Goal: Task Accomplishment & Management: Manage account settings

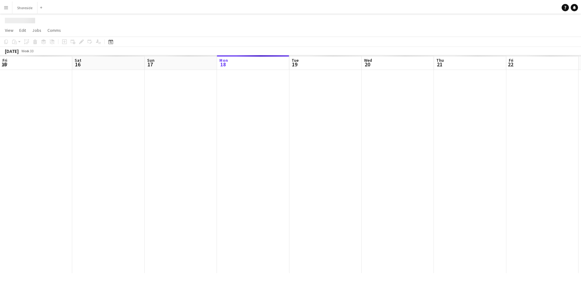
scroll to position [0, 146]
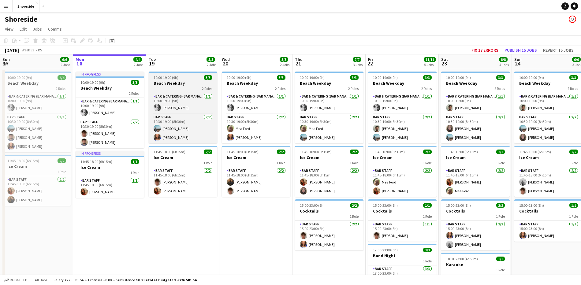
click at [184, 86] on div "2 Roles" at bounding box center [183, 88] width 69 height 5
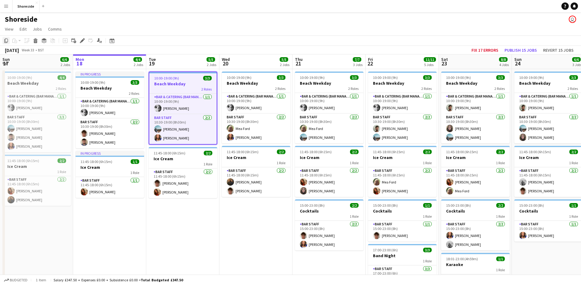
click at [6, 39] on icon at bounding box center [6, 41] width 4 height 4
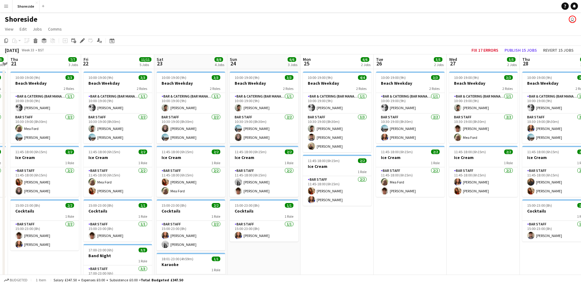
drag, startPoint x: 285, startPoint y: 216, endPoint x: 0, endPoint y: 216, distance: 284.5
click at [0, 216] on app-calendar-viewport "Sun 17 6/6 2 Jobs Mon 18 4/4 2 Jobs Tue 19 5/5 2 Jobs Wed 20 5/5 2 Jobs Thu 21 …" at bounding box center [290, 241] width 581 height 374
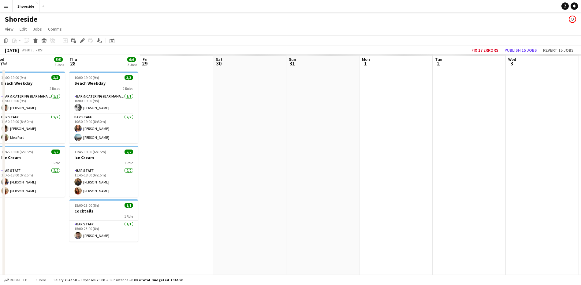
scroll to position [0, 307]
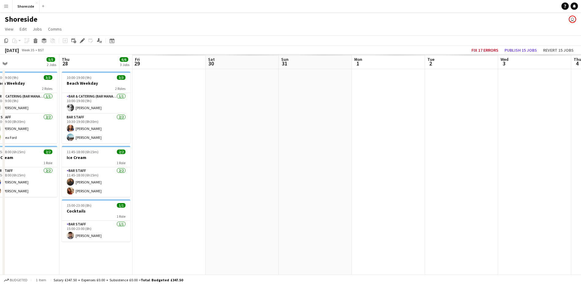
drag, startPoint x: 467, startPoint y: 236, endPoint x: 9, endPoint y: 223, distance: 459.1
click at [8, 223] on app-calendar-viewport "Sat 23 8/8 4 Jobs Sun 24 6/6 3 Jobs Mon 25 6/6 2 Jobs Tue 26 5/5 2 Jobs Wed 27 …" at bounding box center [290, 241] width 581 height 374
drag, startPoint x: 171, startPoint y: 97, endPoint x: 142, endPoint y: 100, distance: 29.5
click at [142, 100] on app-calendar-viewport "Mon 25 6/6 2 Jobs Tue 26 5/5 2 Jobs Wed 27 5/5 2 Jobs Thu 28 6/6 3 Jobs Fri 29 …" at bounding box center [290, 241] width 581 height 374
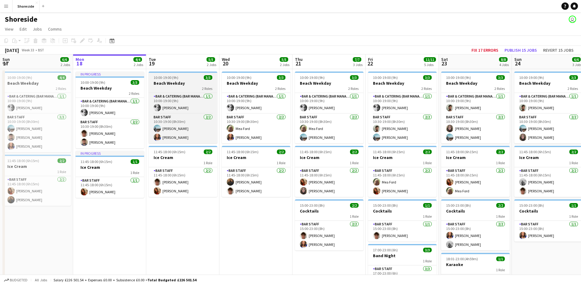
click at [190, 83] on h3 "Beach Weekday" at bounding box center [183, 83] width 69 height 6
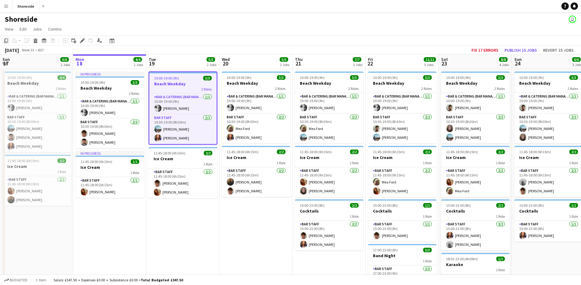
click at [8, 39] on icon "Copy" at bounding box center [6, 40] width 5 height 5
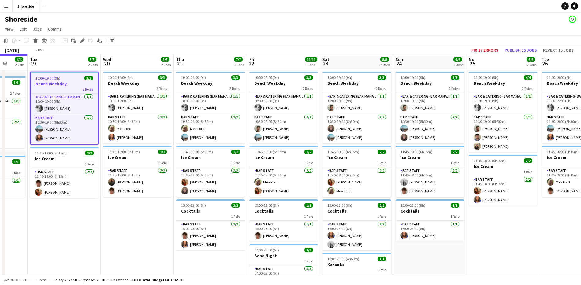
drag, startPoint x: 265, startPoint y: 224, endPoint x: 1, endPoint y: 221, distance: 264.0
click at [0, 221] on app-calendar-viewport "Fri 15 10/10 4 Jobs Sat 16 8/8 4 Jobs Sun 17 6/6 2 Jobs Mon 18 4/4 2 Jobs Tue 1…" at bounding box center [290, 241] width 581 height 374
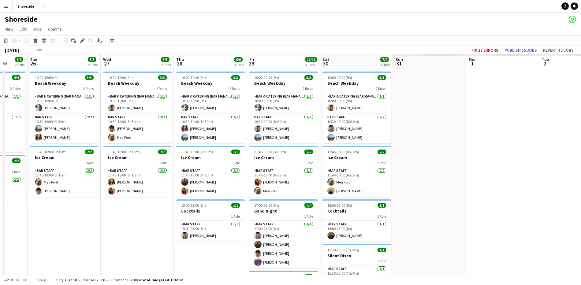
scroll to position [0, 253]
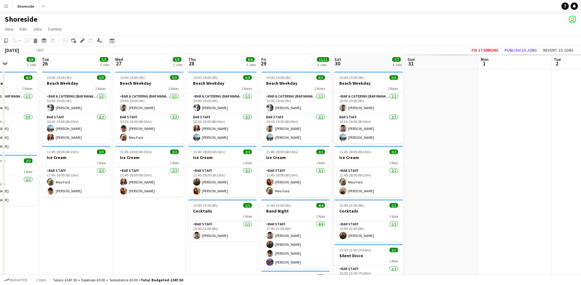
drag, startPoint x: 412, startPoint y: 248, endPoint x: 59, endPoint y: 198, distance: 357.1
click at [59, 198] on app-calendar-viewport "Fri 22 11/11 5 Jobs Sat 23 8/8 4 Jobs Sun 24 6/6 3 Jobs Mon 25 6/6 2 Jobs Tue 2…" at bounding box center [290, 241] width 581 height 374
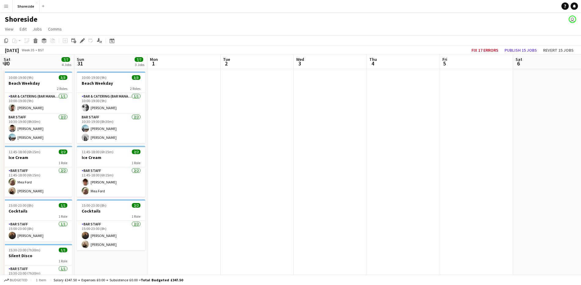
scroll to position [0, 300]
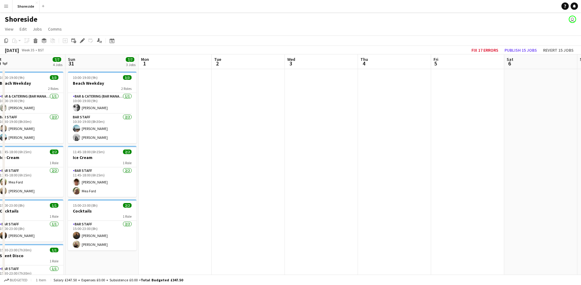
drag, startPoint x: 502, startPoint y: 160, endPoint x: 165, endPoint y: 133, distance: 338.2
click at [165, 133] on app-calendar-viewport "Tue 26 5/5 2 Jobs Wed 27 5/5 2 Jobs Thu 28 6/6 3 Jobs Fri 29 11/11 4 Jobs Sat 3…" at bounding box center [290, 241] width 581 height 374
click at [170, 98] on app-date-cell at bounding box center [175, 220] width 73 height 303
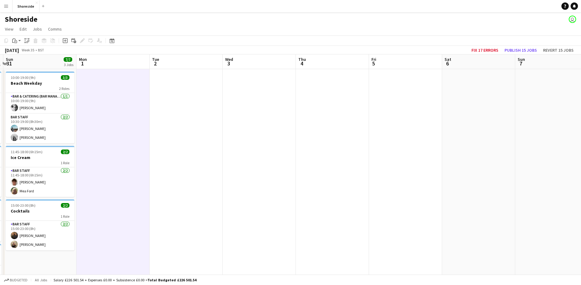
scroll to position [0, 236]
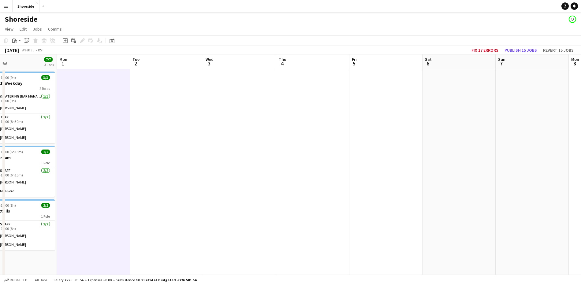
drag, startPoint x: 501, startPoint y: 118, endPoint x: 469, endPoint y: 118, distance: 32.1
click at [469, 118] on app-calendar-viewport "Thu 28 6/6 3 Jobs Fri 29 11/11 4 Jobs Sat 30 7/7 4 Jobs Sun 31 7/7 3 Jobs Mon 1…" at bounding box center [290, 241] width 581 height 374
click at [515, 114] on app-date-cell at bounding box center [532, 220] width 73 height 303
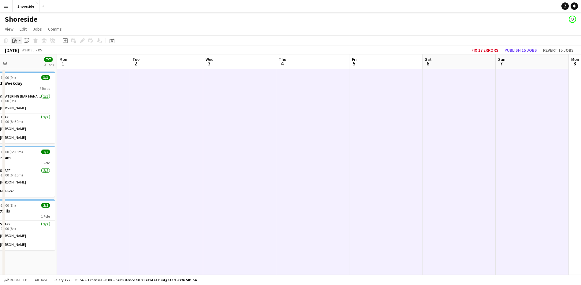
click at [19, 42] on app-action-btn "Paste" at bounding box center [16, 40] width 11 height 7
click at [19, 51] on link "Paste Ctrl+V" at bounding box center [45, 53] width 58 height 6
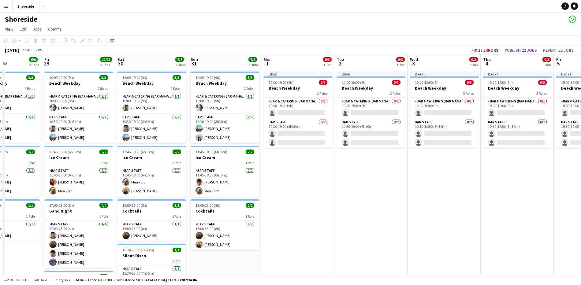
scroll to position [0, 177]
drag, startPoint x: 113, startPoint y: 186, endPoint x: 318, endPoint y: 188, distance: 204.7
click at [318, 188] on app-calendar-viewport "Tue 26 5/5 2 Jobs Wed 27 5/5 2 Jobs Thu 28 6/6 3 Jobs Fri 29 11/11 4 Jobs Sat 3…" at bounding box center [290, 241] width 581 height 374
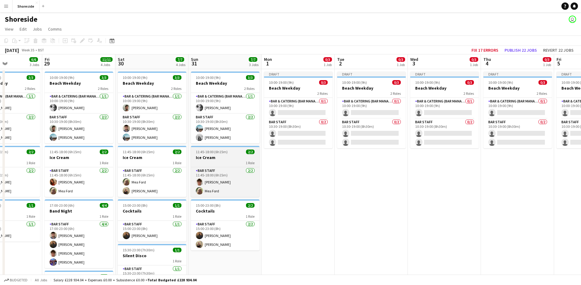
click at [235, 156] on h3 "Ice Cream" at bounding box center [225, 158] width 69 height 6
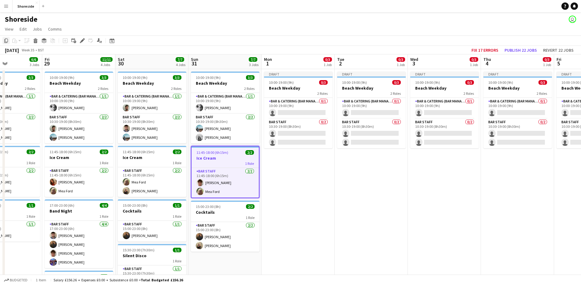
click at [6, 39] on icon "Copy" at bounding box center [6, 40] width 5 height 5
click at [298, 185] on app-date-cell "Draft 10:00-19:00 (9h) 0/3 Beach Weekday 2 Roles Bar & Catering (Bar Manager) 0…" at bounding box center [298, 220] width 73 height 303
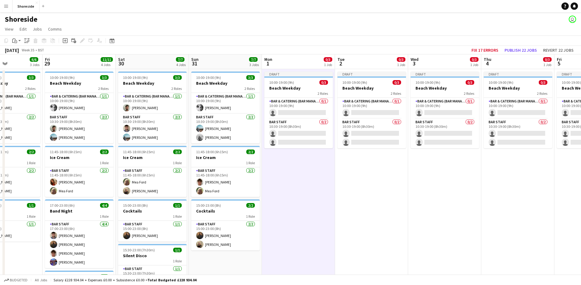
scroll to position [0, 215]
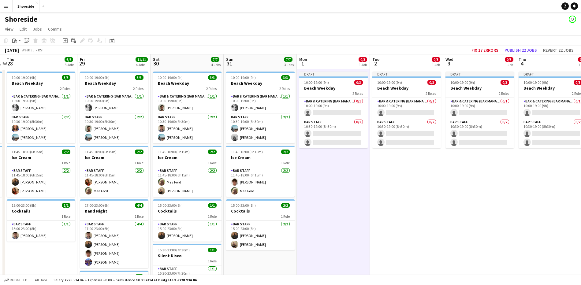
click at [315, 165] on app-calendar-viewport "Mon 25 6/6 2 Jobs Tue 26 5/5 2 Jobs Wed 27 5/5 2 Jobs Thu 28 6/6 3 Jobs Fri 29 …" at bounding box center [290, 241] width 581 height 374
click at [277, 156] on h3 "Ice Cream" at bounding box center [260, 158] width 69 height 6
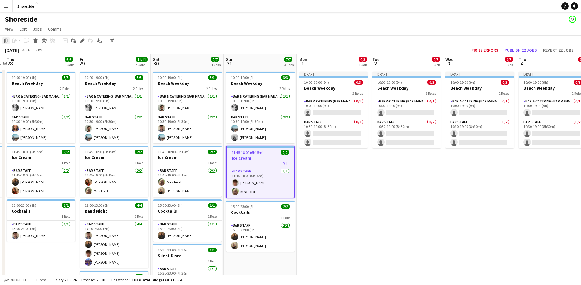
click at [9, 41] on div "Copy" at bounding box center [5, 40] width 7 height 7
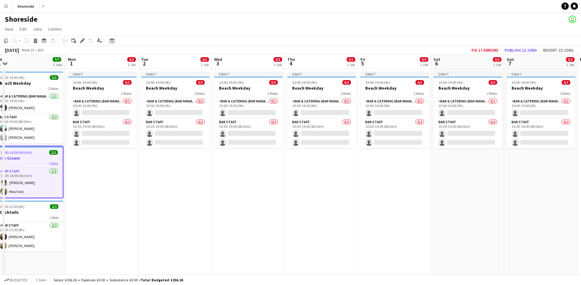
scroll to position [0, 302]
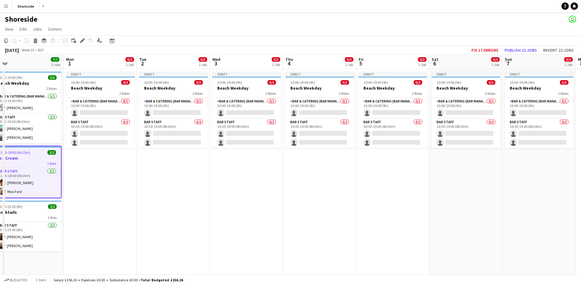
drag, startPoint x: 359, startPoint y: 170, endPoint x: 125, endPoint y: 166, distance: 233.1
click at [125, 166] on app-calendar-viewport "Wed 27 5/5 2 Jobs Thu 28 6/6 3 Jobs Fri 29 11/11 4 Jobs Sat 30 7/7 4 Jobs Sun 3…" at bounding box center [290, 241] width 581 height 374
click at [125, 166] on app-date-cell "Draft 10:00-19:00 (9h) 0/3 Beach Weekday 2 Roles Bar & Catering (Bar Manager) 0…" at bounding box center [100, 220] width 73 height 303
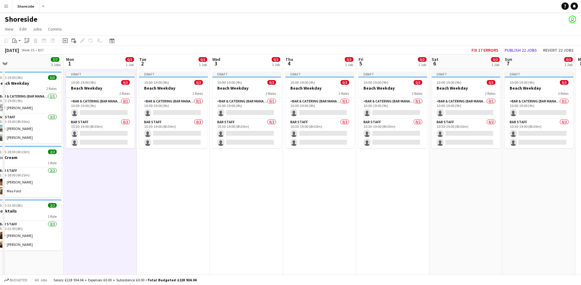
click at [543, 190] on app-date-cell "Draft 10:00-19:00 (9h) 0/3 Beach Weekday 2 Roles Bar & Catering (Bar Manager) 0…" at bounding box center [538, 220] width 73 height 303
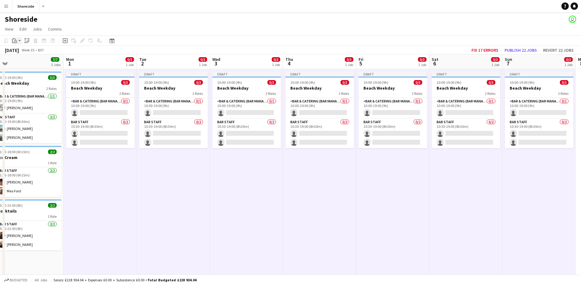
click at [17, 43] on icon at bounding box center [15, 41] width 3 height 3
click at [21, 51] on link "Paste Ctrl+V" at bounding box center [45, 53] width 58 height 6
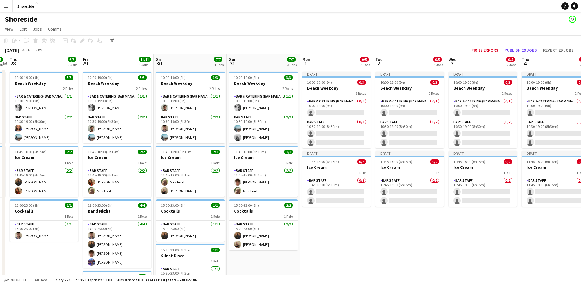
scroll to position [0, 194]
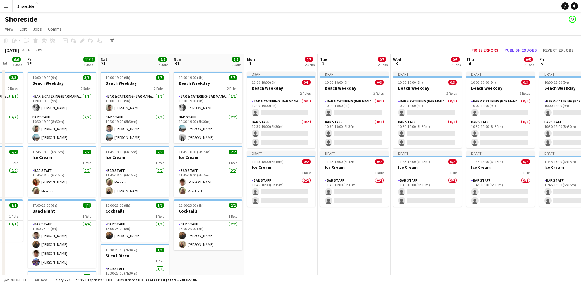
drag, startPoint x: 177, startPoint y: 228, endPoint x: 357, endPoint y: 209, distance: 181.9
click at [357, 209] on app-calendar-viewport "Tue 26 5/5 2 Jobs Wed 27 5/5 2 Jobs Thu 28 6/6 3 Jobs Fri 29 11/11 4 Jobs Sat 3…" at bounding box center [290, 241] width 581 height 374
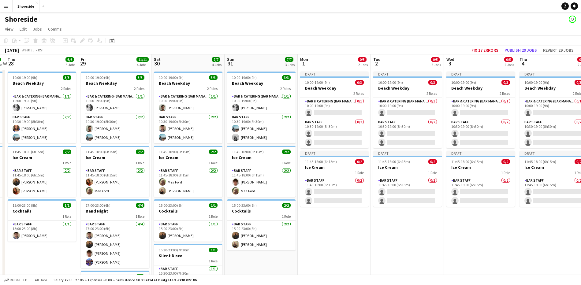
scroll to position [0, 140]
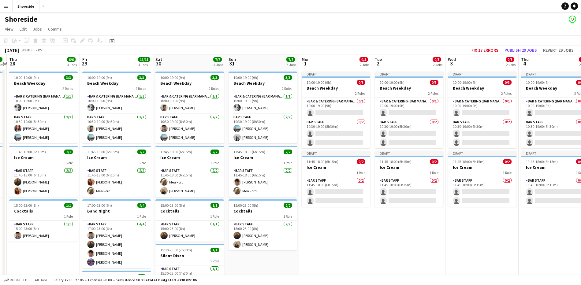
drag, startPoint x: 289, startPoint y: 224, endPoint x: 344, endPoint y: 220, distance: 55.2
click at [344, 220] on app-calendar-viewport "Tue 26 5/5 2 Jobs Wed 27 5/5 2 Jobs Thu 28 6/6 3 Jobs Fri 29 11/11 4 Jobs Sat 3…" at bounding box center [290, 241] width 581 height 374
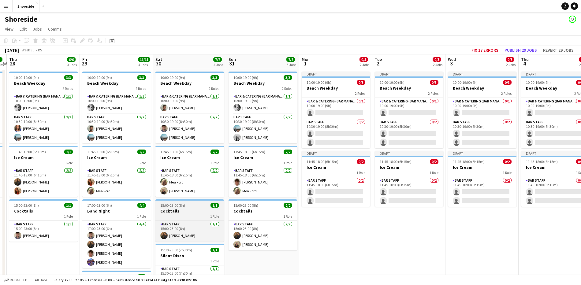
click at [179, 216] on div "1 Role" at bounding box center [189, 216] width 69 height 5
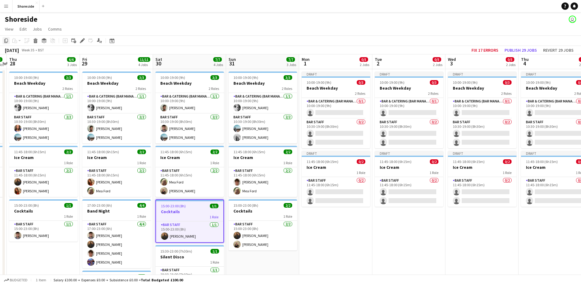
click at [6, 43] on icon at bounding box center [6, 41] width 4 height 4
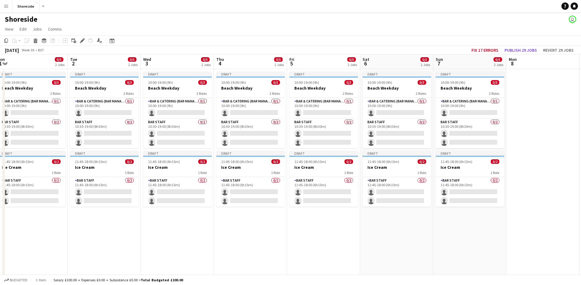
scroll to position [0, 298]
drag, startPoint x: 325, startPoint y: 218, endPoint x: 20, endPoint y: 195, distance: 305.9
click at [20, 195] on app-calendar-viewport "Thu 28 6/6 3 Jobs Fri 29 11/11 4 Jobs Sat 30 7/7 4 Jobs Sun 31 7/7 3 Jobs Mon 1…" at bounding box center [290, 241] width 581 height 374
click at [233, 223] on app-date-cell "Draft 10:00-19:00 (9h) 0/3 Beach Weekday 2 Roles Bar & Catering (Bar Manager) 0…" at bounding box center [250, 220] width 73 height 303
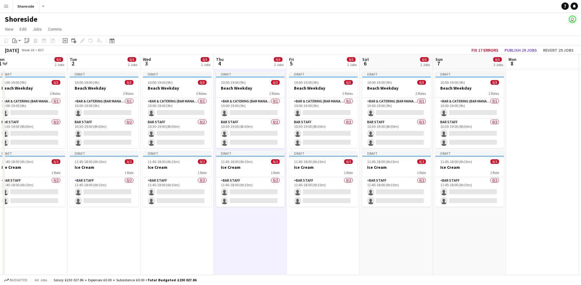
click at [452, 226] on app-date-cell "Draft 10:00-19:00 (9h) 0/3 Beach Weekday 2 Roles Bar & Catering (Bar Manager) 0…" at bounding box center [469, 220] width 73 height 303
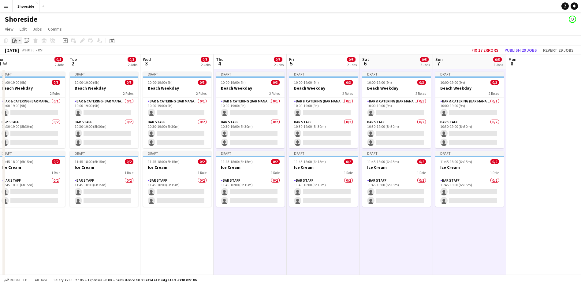
click at [22, 41] on app-action-btn "Paste" at bounding box center [16, 40] width 11 height 7
click at [23, 53] on link "Paste Ctrl+V" at bounding box center [45, 53] width 58 height 6
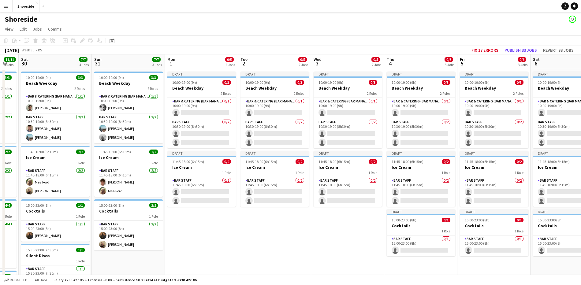
scroll to position [0, 177]
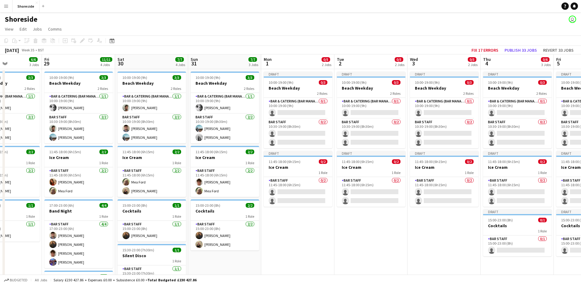
drag, startPoint x: 158, startPoint y: 234, endPoint x: 417, endPoint y: 206, distance: 260.9
click at [417, 206] on app-calendar-viewport "Tue 26 5/5 2 Jobs Wed 27 5/5 2 Jobs Thu 28 6/6 3 Jobs Fri 29 11/11 4 Jobs Sat 3…" at bounding box center [290, 241] width 581 height 374
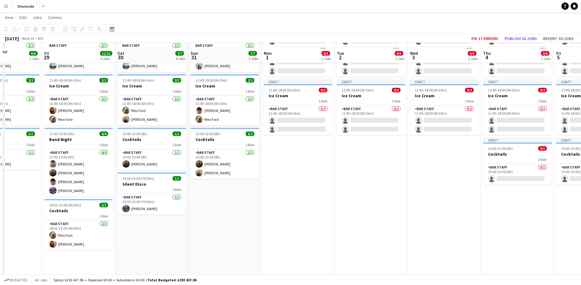
scroll to position [76, 0]
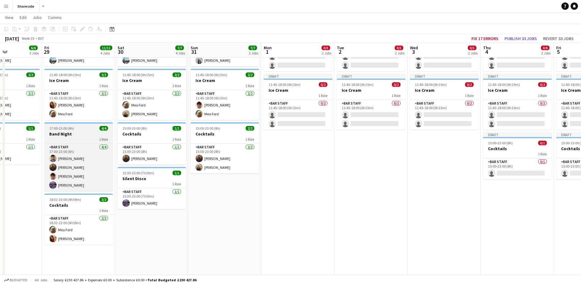
click at [67, 140] on div "1 Role" at bounding box center [78, 139] width 69 height 5
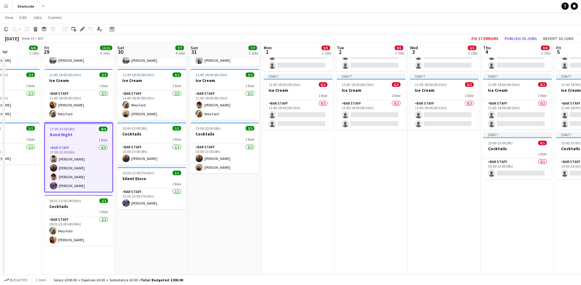
click at [2, 30] on app-toolbar "Copy Paste Paste Ctrl+V Paste with crew Ctrl+Shift+V Paste linked Job Delete Gr…" at bounding box center [290, 29] width 581 height 10
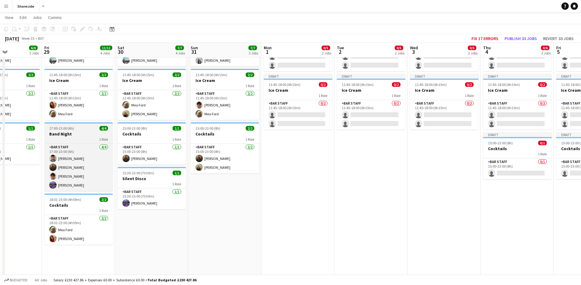
click at [82, 141] on div "1 Role" at bounding box center [78, 139] width 69 height 5
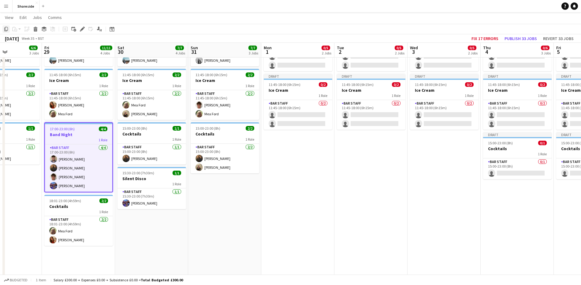
click at [5, 31] on icon "Copy" at bounding box center [6, 29] width 5 height 5
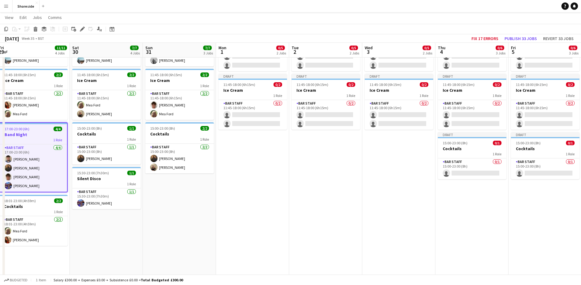
scroll to position [0, 304]
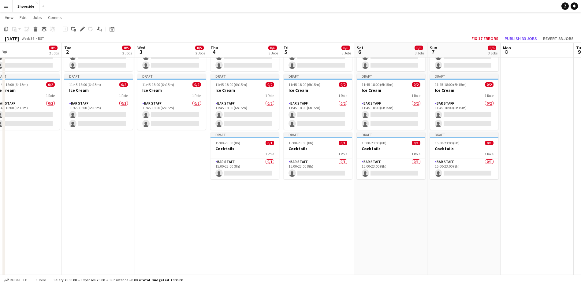
drag, startPoint x: 451, startPoint y: 246, endPoint x: 179, endPoint y: 218, distance: 273.7
click at [179, 218] on app-calendar-viewport "Thu 28 6/6 3 Jobs Fri 29 11/11 4 Jobs Sat 30 7/7 4 Jobs Sun 31 7/7 3 Jobs Mon 1…" at bounding box center [290, 149] width 581 height 404
click at [317, 178] on app-card-role "Bar Staff 0/1 15:00-23:00 (8h) single-neutral-actions" at bounding box center [318, 168] width 69 height 21
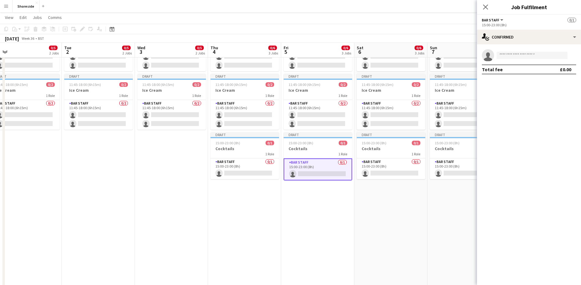
click at [318, 197] on app-date-cell "Draft 10:00-19:00 (9h) 0/3 Beach Weekday 2 Roles Bar & Catering (Bar Manager) 0…" at bounding box center [317, 143] width 73 height 303
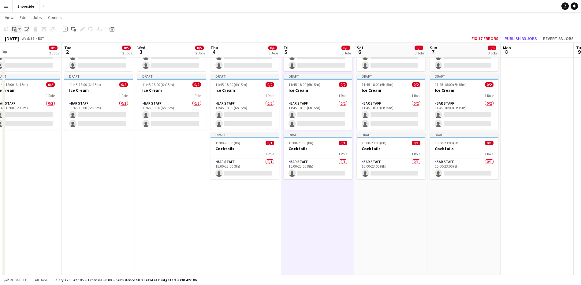
click at [15, 31] on icon "Paste" at bounding box center [14, 29] width 5 height 5
click at [20, 39] on link "Paste Ctrl+V" at bounding box center [45, 41] width 58 height 6
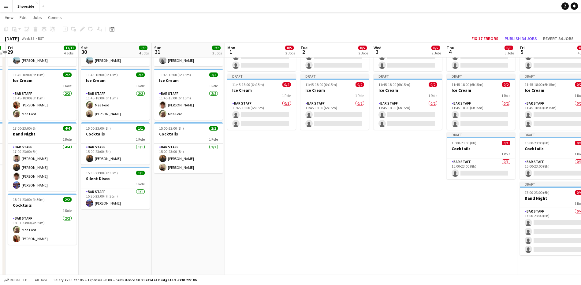
scroll to position [0, 123]
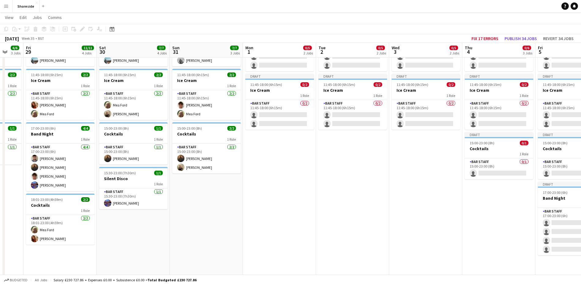
drag, startPoint x: 119, startPoint y: 185, endPoint x: 373, endPoint y: 193, distance: 254.3
click at [373, 193] on app-calendar-viewport "Wed 27 5/5 2 Jobs Thu 28 6/6 3 Jobs Fri 29 11/11 4 Jobs Sat 30 7/7 4 Jobs Sun 3…" at bounding box center [290, 149] width 581 height 404
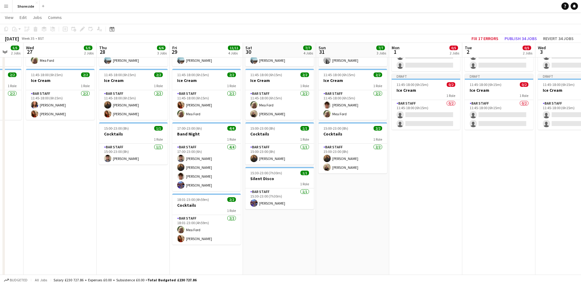
drag, startPoint x: 148, startPoint y: 229, endPoint x: 294, endPoint y: 229, distance: 146.2
click at [294, 229] on app-calendar-viewport "Mon 25 6/6 2 Jobs Tue 26 5/5 2 Jobs Wed 27 5/5 2 Jobs Thu 28 6/6 3 Jobs Fri 29 …" at bounding box center [290, 149] width 581 height 404
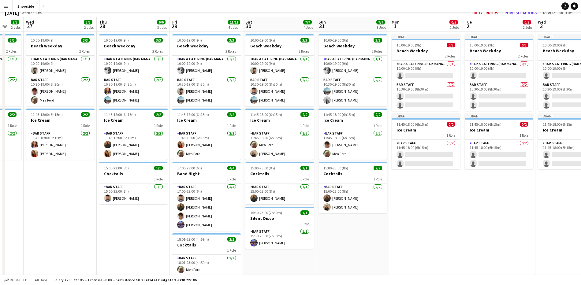
scroll to position [0, 0]
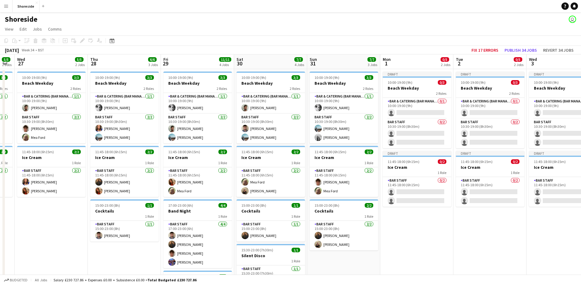
drag, startPoint x: 56, startPoint y: 228, endPoint x: 47, endPoint y: 218, distance: 13.4
click at [47, 218] on app-calendar-viewport "Sat 23 8/8 4 Jobs Sun 24 6/6 3 Jobs Mon 25 6/6 2 Jobs Tue 26 5/5 2 Jobs Wed 27 …" at bounding box center [290, 241] width 581 height 374
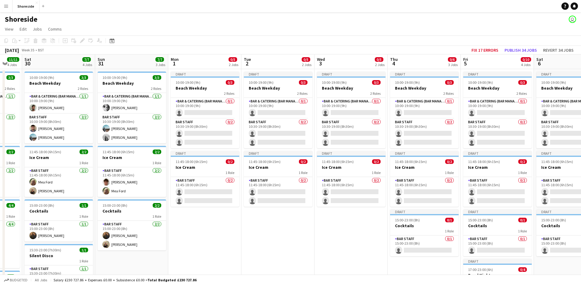
scroll to position [0, 198]
drag, startPoint x: 436, startPoint y: 254, endPoint x: 223, endPoint y: 237, distance: 213.6
click at [223, 237] on app-calendar-viewport "Wed 27 5/5 2 Jobs Thu 28 6/6 3 Jobs Fri 29 11/11 4 Jobs Sat 30 7/7 4 Jobs Sun 3…" at bounding box center [290, 241] width 581 height 374
click at [199, 111] on app-card-role "Bar & Catering (Bar Manager) 0/1 10:00-19:00 (9h) single-neutral-actions" at bounding box center [204, 108] width 69 height 21
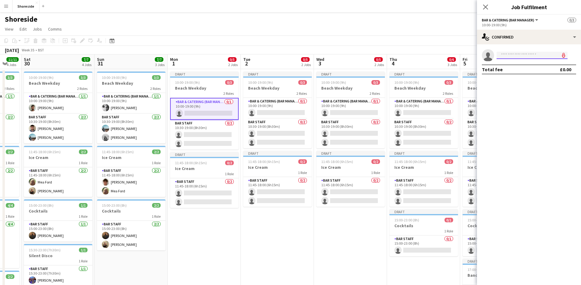
click at [526, 52] on input at bounding box center [532, 55] width 71 height 7
type input "******"
click at [525, 62] on span "[PERSON_NAME]" at bounding box center [518, 63] width 35 height 5
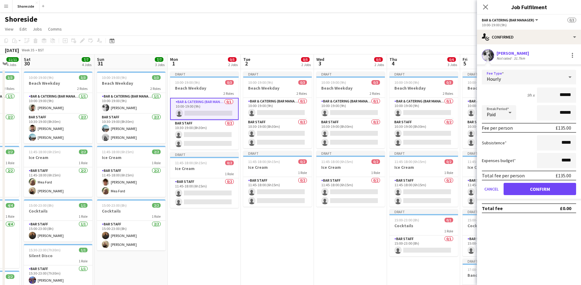
click at [565, 80] on div at bounding box center [570, 77] width 12 height 12
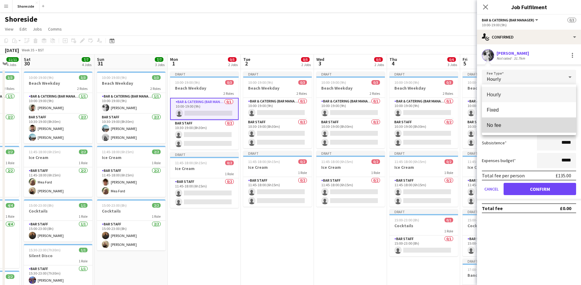
click at [515, 125] on span "No fee" at bounding box center [529, 125] width 84 height 6
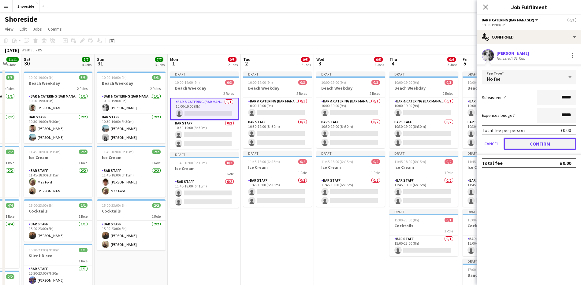
click at [523, 143] on button "Confirm" at bounding box center [540, 144] width 73 height 12
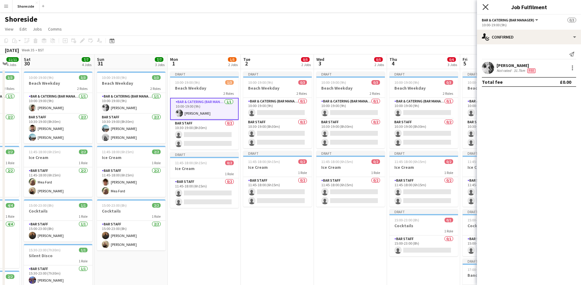
click at [485, 9] on icon "Close pop-in" at bounding box center [485, 7] width 6 height 6
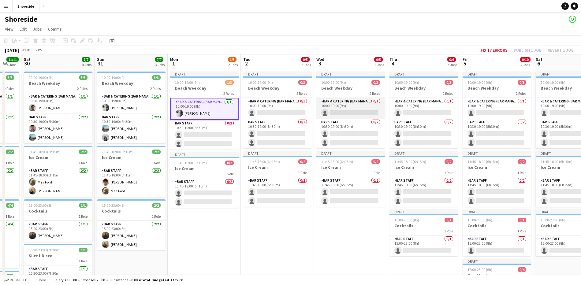
click at [333, 106] on app-card-role "Bar & Catering (Bar Manager) 0/1 10:00-19:00 (9h) single-neutral-actions" at bounding box center [350, 108] width 69 height 21
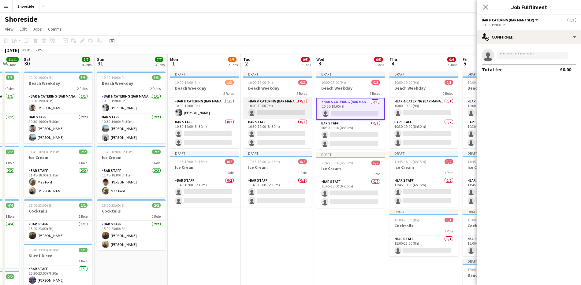
click at [273, 109] on app-card-role "Bar & Catering (Bar Manager) 0/1 10:00-19:00 (9h) single-neutral-actions" at bounding box center [277, 108] width 69 height 21
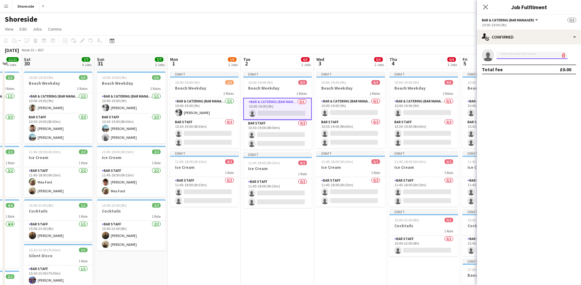
click at [512, 57] on input at bounding box center [532, 55] width 71 height 7
type input "******"
click at [524, 67] on span "jeremykneebone@hotmail.co.uk" at bounding box center [531, 69] width 61 height 5
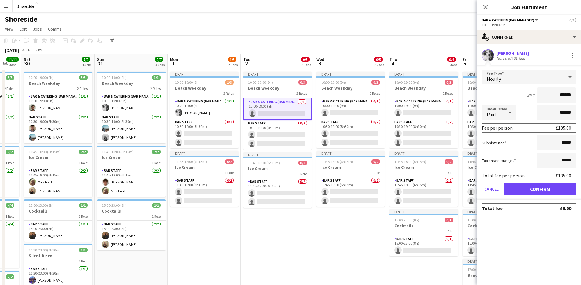
click at [579, 79] on form "Fee Type Hourly 9h x ****** Break Period Paid ****** Fee per person £135.00 Sub…" at bounding box center [529, 135] width 104 height 131
click at [571, 77] on icon at bounding box center [569, 77] width 7 height 12
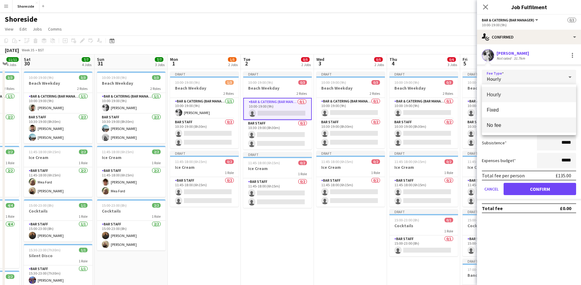
click at [522, 121] on mat-option "No fee" at bounding box center [529, 124] width 94 height 15
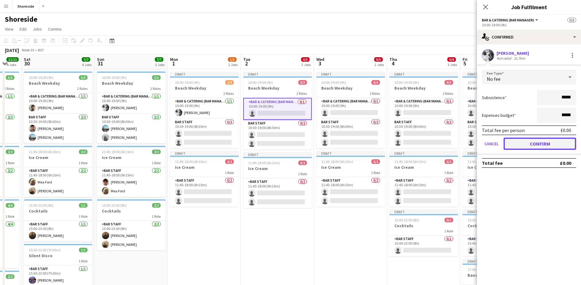
click at [524, 140] on button "Confirm" at bounding box center [540, 144] width 73 height 12
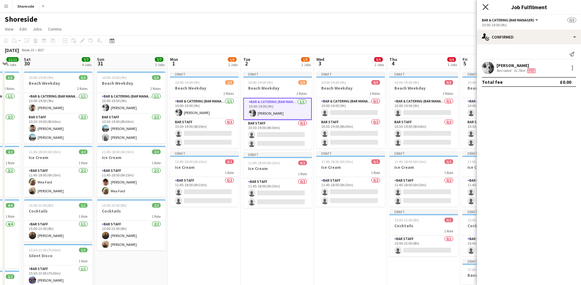
click at [487, 6] on icon "Close pop-in" at bounding box center [485, 7] width 6 height 6
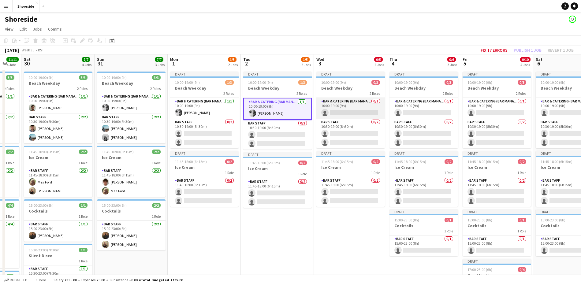
click at [352, 107] on app-card-role "Bar & Catering (Bar Manager) 0/1 10:00-19:00 (9h) single-neutral-actions" at bounding box center [350, 108] width 69 height 21
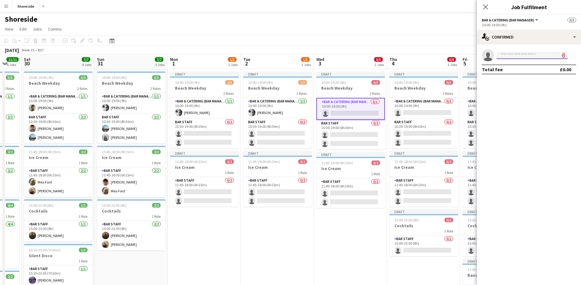
click at [502, 57] on input at bounding box center [532, 55] width 71 height 7
type input "****"
click at [511, 67] on span "noahwilkinsondesign@gmail.com" at bounding box center [531, 69] width 61 height 5
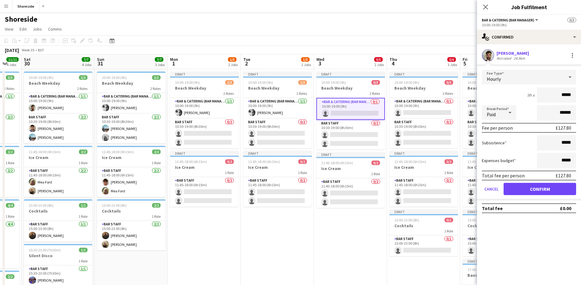
type input "******"
click button "Confirm" at bounding box center [540, 189] width 73 height 12
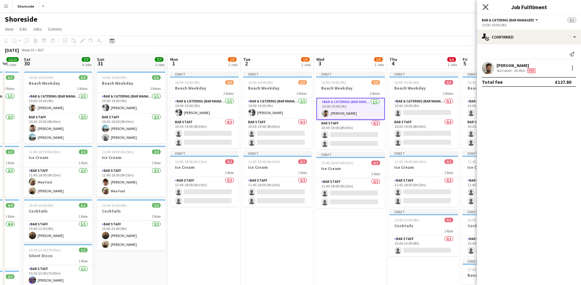
click at [486, 6] on icon "Close pop-in" at bounding box center [485, 7] width 6 height 6
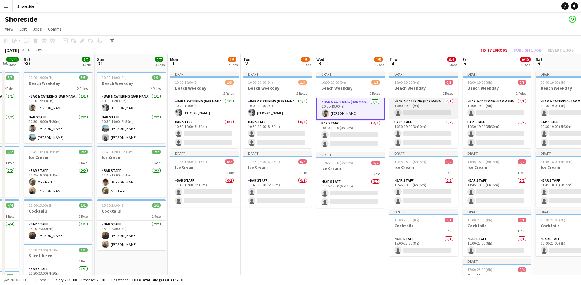
click at [408, 103] on app-card-role "Bar & Catering (Bar Manager) 0/1 10:00-19:00 (9h) single-neutral-actions" at bounding box center [423, 108] width 69 height 21
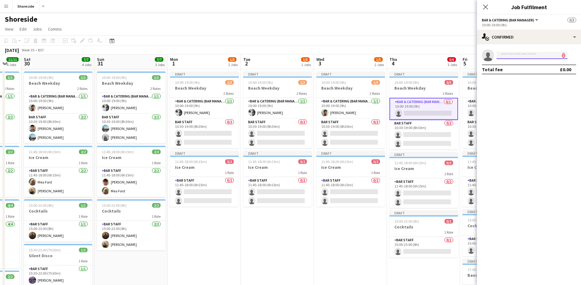
click at [514, 55] on input at bounding box center [532, 55] width 71 height 7
type input "******"
click at [517, 70] on span "jeremykneebone@hotmail.co.uk" at bounding box center [531, 69] width 61 height 5
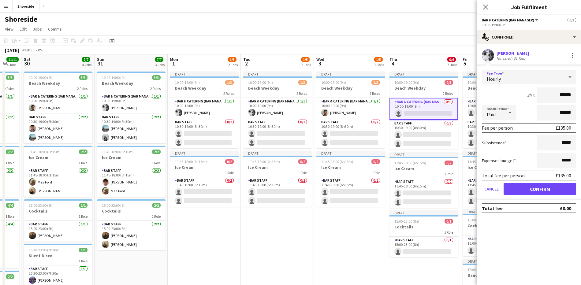
click at [576, 76] on div at bounding box center [570, 77] width 12 height 12
click at [515, 120] on mat-option "No fee" at bounding box center [529, 124] width 94 height 15
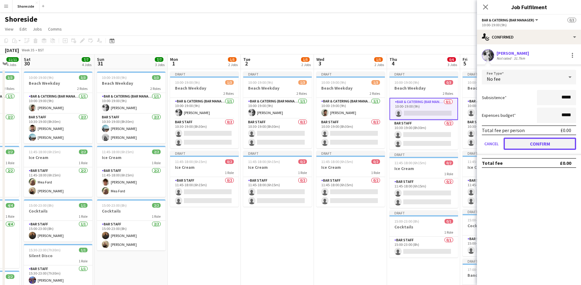
click at [529, 140] on button "Confirm" at bounding box center [540, 144] width 73 height 12
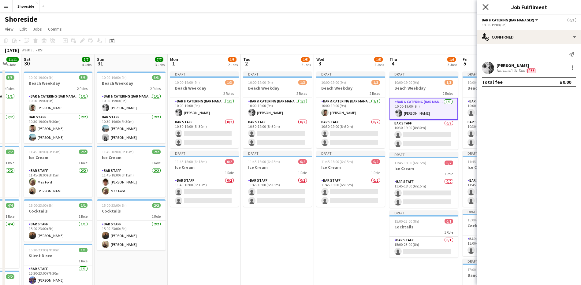
click at [486, 7] on icon at bounding box center [485, 7] width 6 height 6
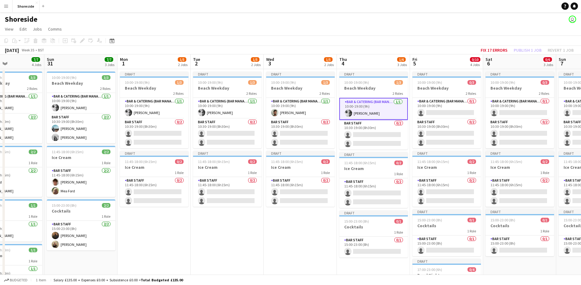
scroll to position [0, 266]
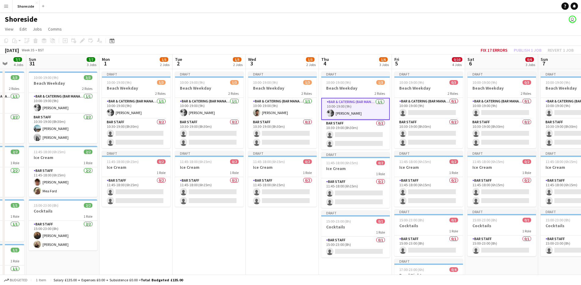
drag, startPoint x: 357, startPoint y: 232, endPoint x: 288, endPoint y: 222, distance: 68.9
click at [288, 222] on app-calendar-viewport "Wed 27 5/5 2 Jobs Thu 28 6/6 3 Jobs Fri 29 11/11 4 Jobs Sat 30 7/7 4 Jobs Sun 3…" at bounding box center [290, 241] width 581 height 374
click at [436, 100] on app-card-role "Bar & Catering (Bar Manager) 0/1 10:00-19:00 (9h) single-neutral-actions" at bounding box center [428, 108] width 69 height 21
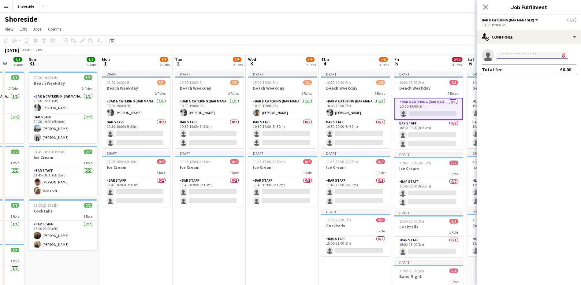
click at [536, 58] on input at bounding box center [532, 55] width 71 height 7
type input "******"
click at [529, 73] on span "+447393199326" at bounding box center [531, 74] width 61 height 5
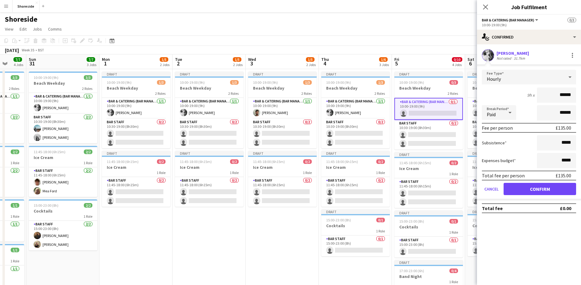
click at [567, 78] on icon at bounding box center [569, 77] width 7 height 12
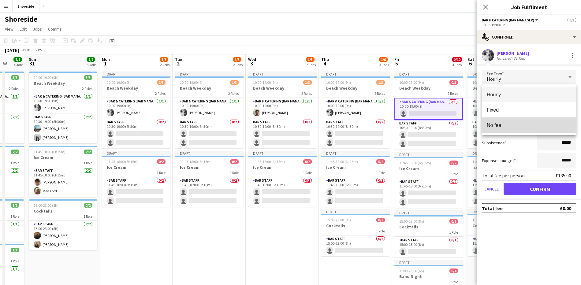
click at [499, 117] on mat-option "No fee" at bounding box center [529, 124] width 94 height 15
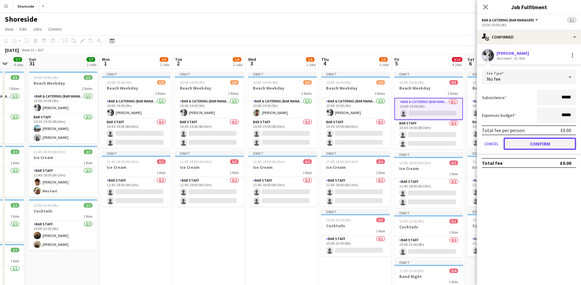
click at [543, 145] on button "Confirm" at bounding box center [540, 144] width 73 height 12
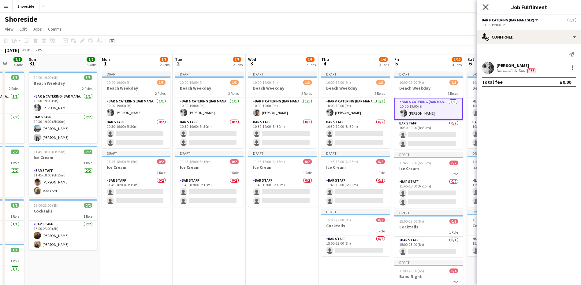
click at [488, 9] on icon at bounding box center [485, 7] width 6 height 6
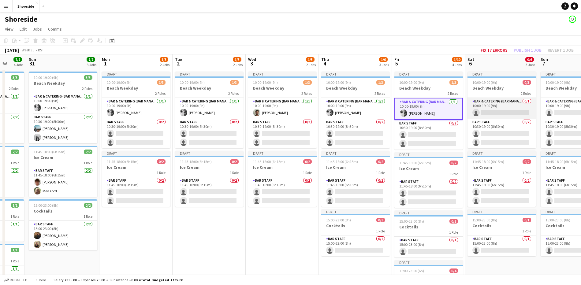
click at [512, 106] on app-card-role "Bar & Catering (Bar Manager) 0/1 10:00-19:00 (9h) single-neutral-actions" at bounding box center [501, 108] width 69 height 21
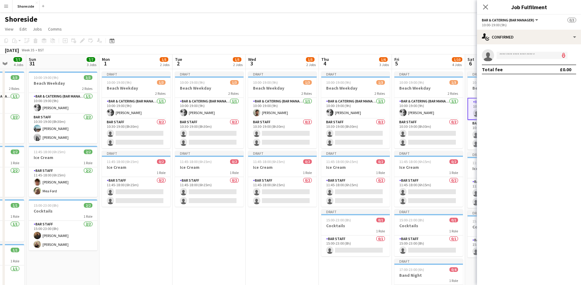
click at [478, 2] on div "Close pop-in" at bounding box center [485, 7] width 17 height 14
click at [519, 54] on input at bounding box center [532, 55] width 71 height 7
type input "******"
click at [523, 75] on span "+447393199326" at bounding box center [531, 74] width 61 height 5
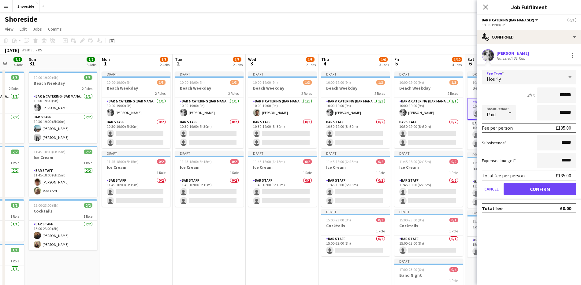
click at [569, 75] on icon at bounding box center [569, 77] width 7 height 12
click at [503, 125] on span "No fee" at bounding box center [529, 125] width 84 height 6
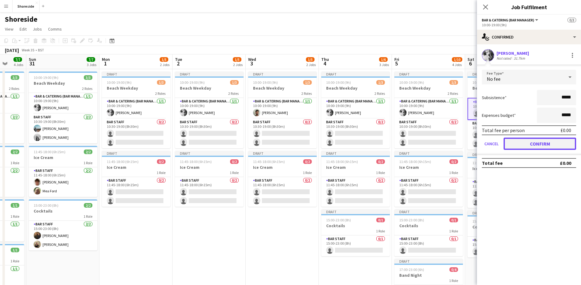
click at [535, 142] on button "Confirm" at bounding box center [540, 144] width 73 height 12
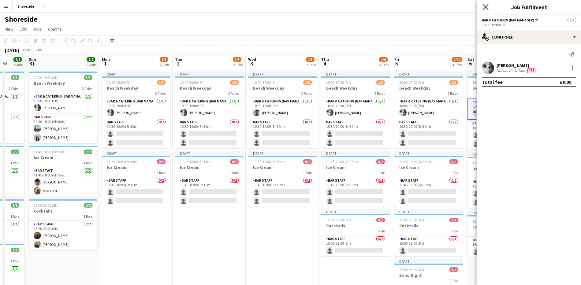
click at [485, 9] on icon "Close pop-in" at bounding box center [485, 7] width 6 height 6
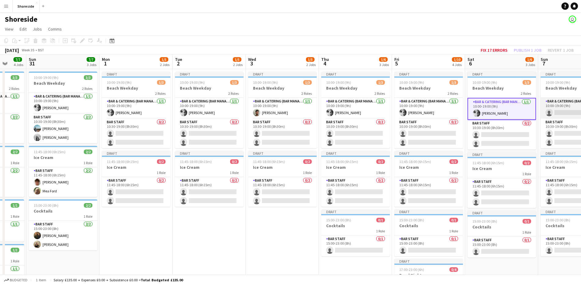
click at [565, 109] on app-card-role "Bar & Catering (Bar Manager) 0/1 10:00-19:00 (9h) single-neutral-actions" at bounding box center [575, 108] width 69 height 21
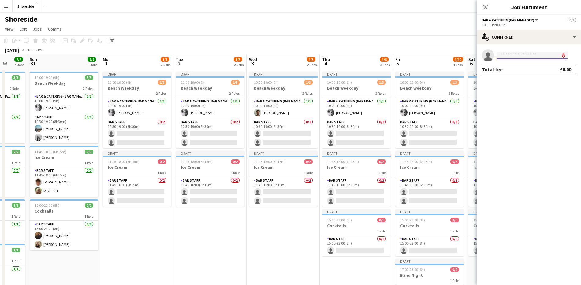
click at [512, 55] on input at bounding box center [532, 55] width 71 height 7
type input "****"
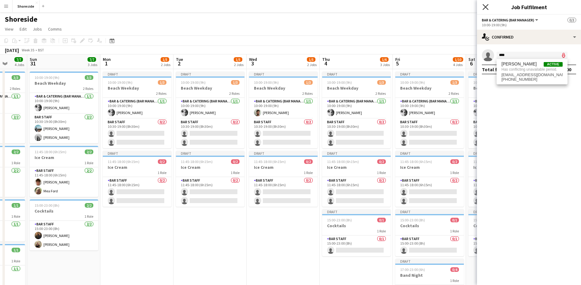
click at [486, 9] on icon "Close pop-in" at bounding box center [485, 7] width 6 height 6
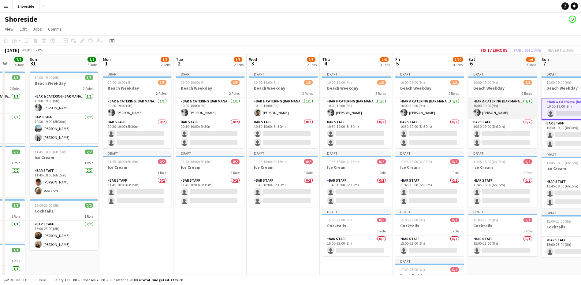
click at [519, 108] on app-card-role "Bar & Catering (Bar Manager) 1/1 10:00-19:00 (9h) Jeremy Kneebone" at bounding box center [502, 108] width 69 height 21
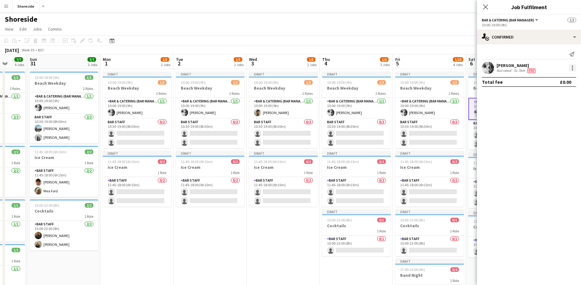
click at [573, 71] on div at bounding box center [572, 67] width 7 height 7
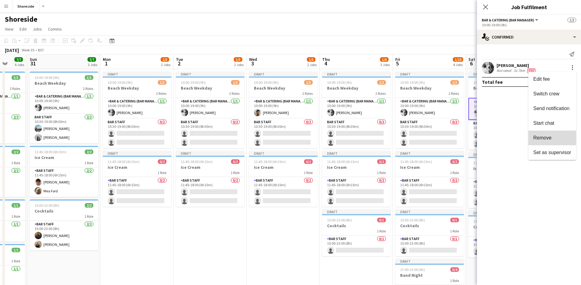
click at [541, 136] on span "Remove" at bounding box center [542, 137] width 18 height 5
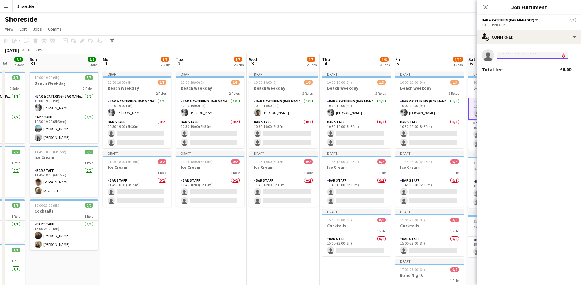
click at [518, 59] on body "Menu Boards Boards Boards All jobs Status Workforce Workforce My Workforce Recr…" at bounding box center [290, 219] width 581 height 439
type input "****"
click at [519, 68] on span "noahwilkinsondesign@gmail.com" at bounding box center [531, 69] width 61 height 5
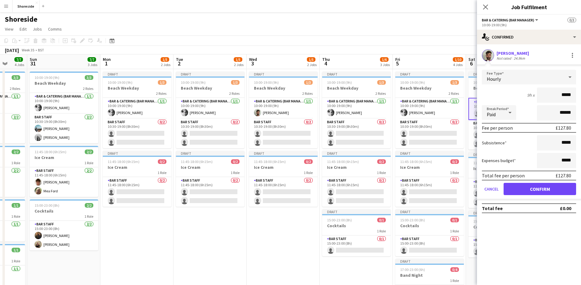
type input "******"
click button "Confirm" at bounding box center [540, 189] width 73 height 12
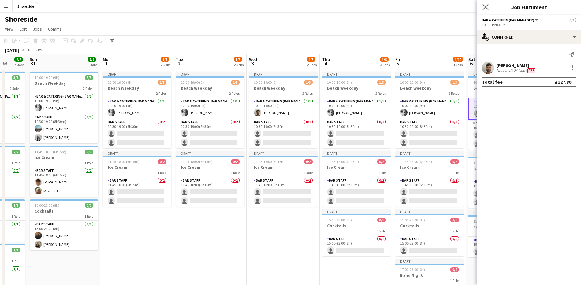
click at [482, 6] on app-icon "Close pop-in" at bounding box center [485, 7] width 9 height 9
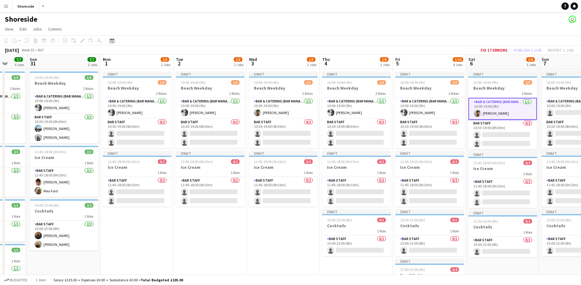
scroll to position [0, 186]
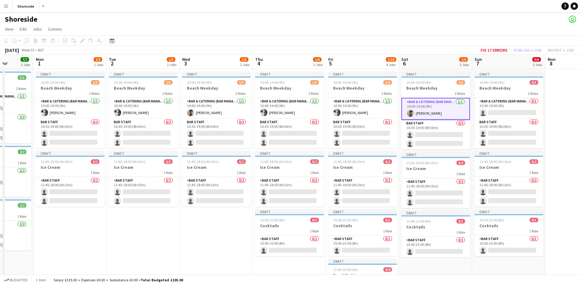
drag, startPoint x: 279, startPoint y: 228, endPoint x: 212, endPoint y: 224, distance: 67.1
click at [212, 224] on app-calendar-viewport "Fri 29 11/11 4 Jobs Sat 30 7/7 4 Jobs Sun 31 7/7 3 Jobs Mon 1 1/5 2 Jobs Tue 2 …" at bounding box center [290, 241] width 581 height 374
click at [506, 102] on app-card-role "Bar & Catering (Bar Manager) 0/1 10:00-19:00 (9h) single-neutral-actions" at bounding box center [508, 108] width 69 height 21
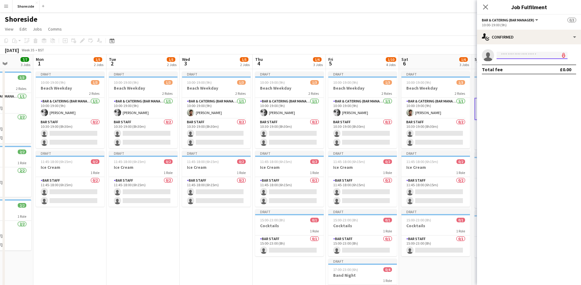
click at [515, 57] on input at bounding box center [532, 55] width 71 height 7
type input "******"
click at [517, 65] on span "[PERSON_NAME]" at bounding box center [518, 63] width 35 height 5
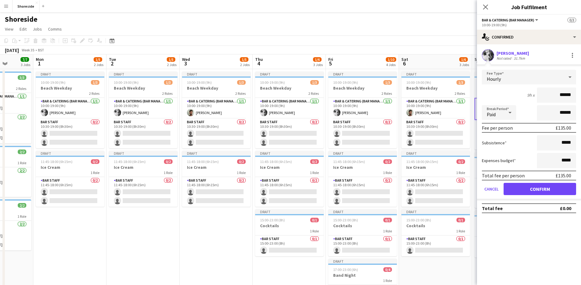
click at [575, 78] on div at bounding box center [570, 77] width 12 height 12
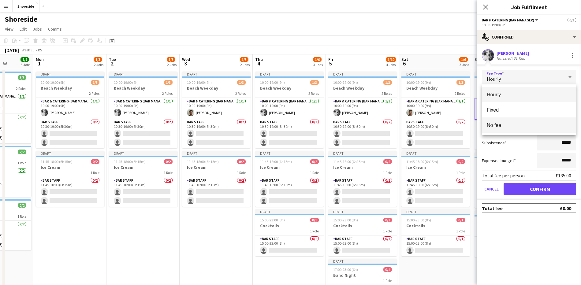
click at [502, 128] on span "No fee" at bounding box center [529, 125] width 84 height 6
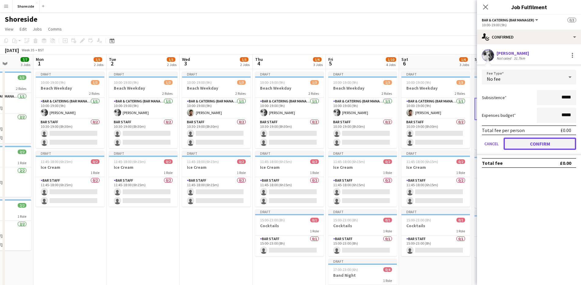
click at [529, 146] on button "Confirm" at bounding box center [540, 144] width 73 height 12
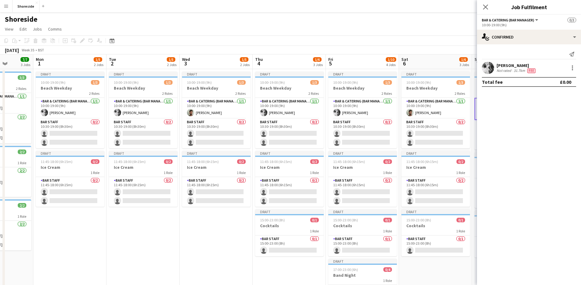
click at [486, 11] on div "Close pop-in" at bounding box center [485, 7] width 17 height 14
click at [486, 9] on icon "Close pop-in" at bounding box center [485, 7] width 6 height 6
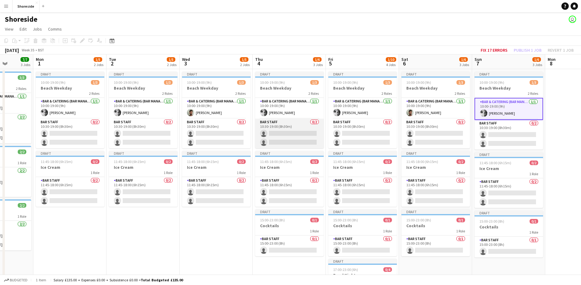
click at [295, 139] on app-card-role "Bar Staff 0/2 10:30-19:00 (8h30m) single-neutral-actions single-neutral-actions" at bounding box center [289, 134] width 69 height 30
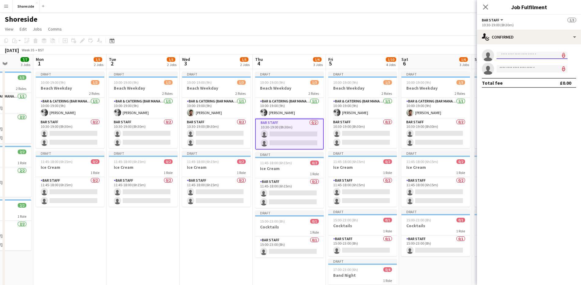
click at [508, 58] on input at bounding box center [532, 55] width 71 height 7
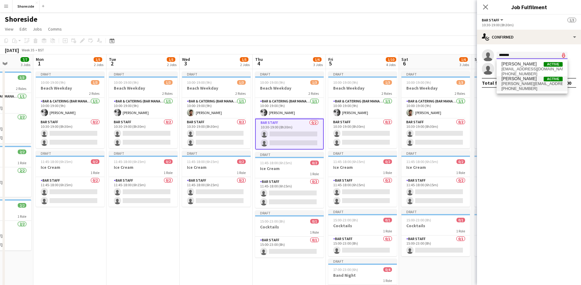
type input "*******"
click at [516, 80] on span "[PERSON_NAME]" at bounding box center [518, 78] width 35 height 5
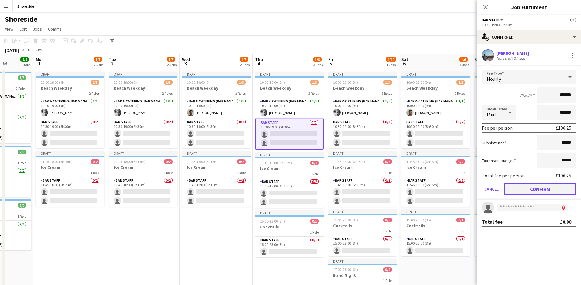
click at [542, 188] on button "Confirm" at bounding box center [540, 189] width 73 height 12
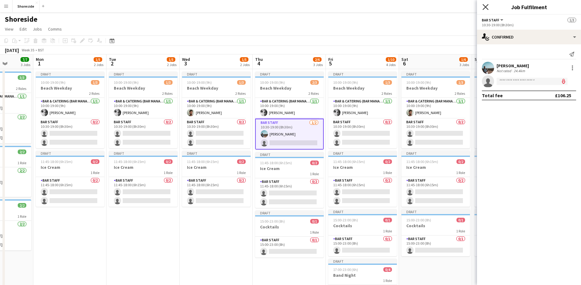
click at [485, 9] on icon "Close pop-in" at bounding box center [485, 7] width 6 height 6
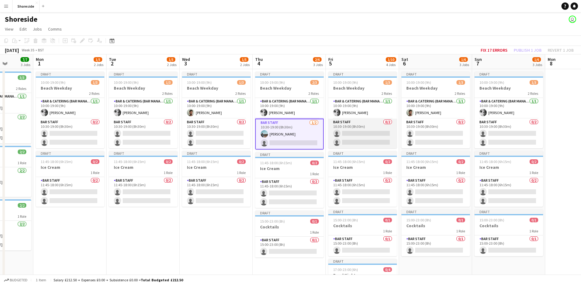
click at [334, 132] on app-card-role "Bar Staff 0/2 10:30-19:00 (8h30m) single-neutral-actions single-neutral-actions" at bounding box center [362, 134] width 69 height 30
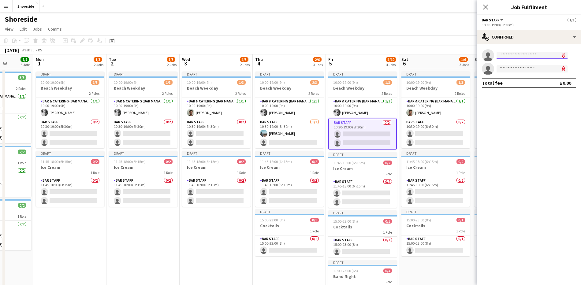
click at [512, 57] on input at bounding box center [532, 55] width 71 height 7
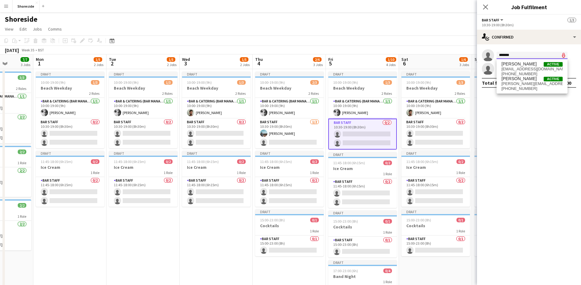
type input "*******"
click at [535, 91] on div "Connor Charles Active connorjackc@icloud.com +447588575111 Charles Turner Activ…" at bounding box center [532, 76] width 71 height 34
click at [532, 88] on span "+447377654350" at bounding box center [531, 88] width 61 height 5
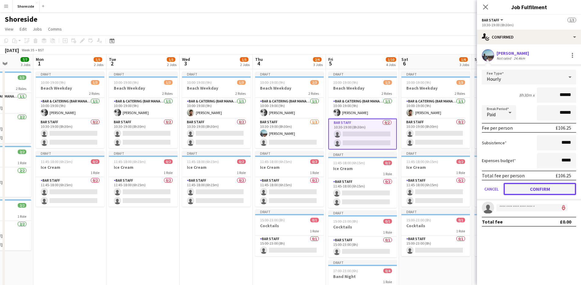
click at [541, 192] on button "Confirm" at bounding box center [540, 189] width 73 height 12
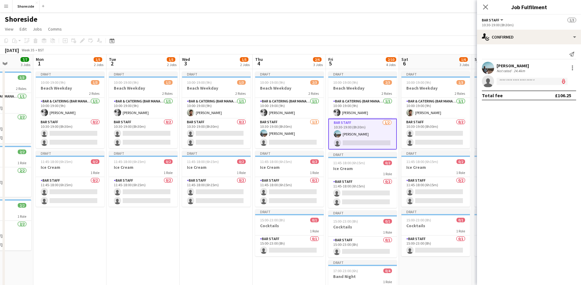
click at [490, 11] on div "Close pop-in" at bounding box center [485, 7] width 17 height 14
click at [483, 6] on icon "Close pop-in" at bounding box center [485, 7] width 6 height 6
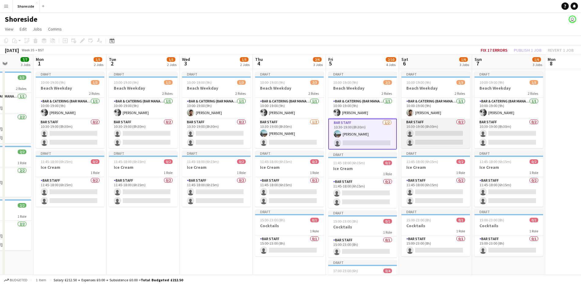
click at [443, 143] on app-card-role "Bar Staff 0/2 10:30-19:00 (8h30m) single-neutral-actions single-neutral-actions" at bounding box center [435, 134] width 69 height 30
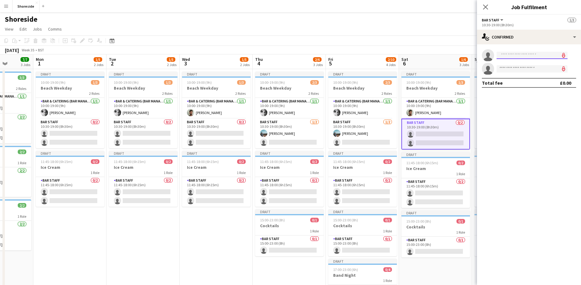
click at [505, 53] on input at bounding box center [532, 55] width 71 height 7
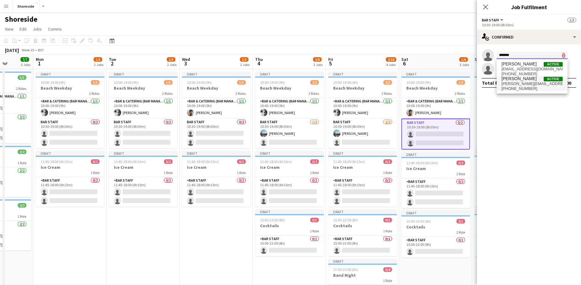
type input "*******"
click at [526, 83] on span "charles.loganturner@outlook.com" at bounding box center [531, 83] width 61 height 5
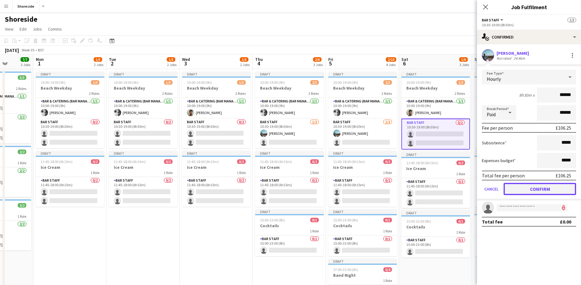
click at [539, 192] on button "Confirm" at bounding box center [540, 189] width 73 height 12
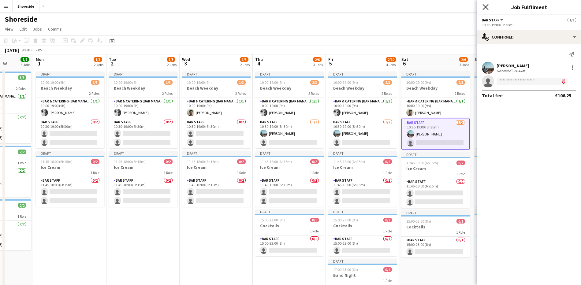
click at [485, 7] on icon at bounding box center [485, 7] width 6 height 6
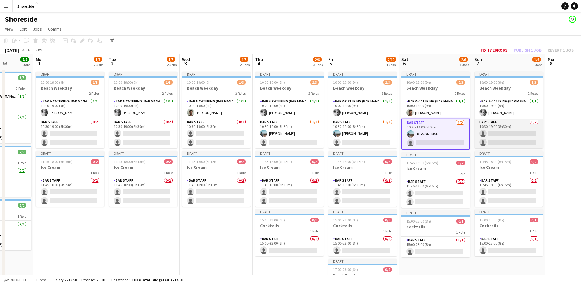
click at [484, 130] on app-card-role "Bar Staff 0/2 10:30-19:00 (8h30m) single-neutral-actions single-neutral-actions" at bounding box center [508, 134] width 69 height 30
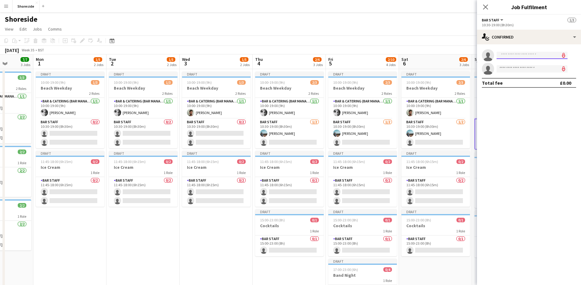
click at [516, 52] on input at bounding box center [532, 55] width 71 height 7
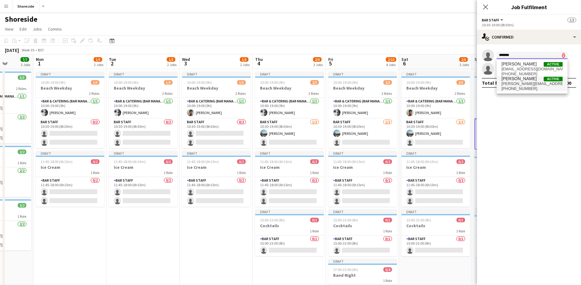
type input "*******"
click at [522, 87] on span "+447377654350" at bounding box center [531, 88] width 61 height 5
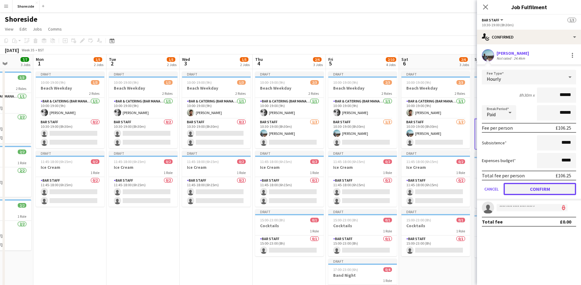
click at [542, 188] on button "Confirm" at bounding box center [540, 189] width 73 height 12
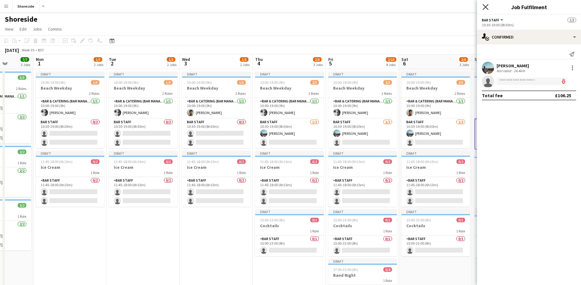
click at [485, 6] on icon at bounding box center [485, 7] width 6 height 6
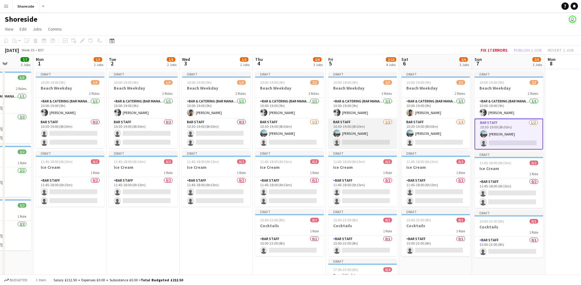
click at [368, 133] on app-card-role "Bar Staff 1/2 10:30-19:00 (8h30m) Charles Turner single-neutral-actions" at bounding box center [362, 134] width 69 height 30
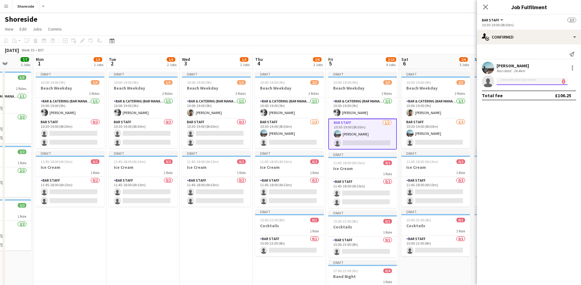
click at [512, 80] on input at bounding box center [532, 81] width 71 height 7
type input "****"
click at [519, 91] on span "[PERSON_NAME]" at bounding box center [518, 89] width 35 height 5
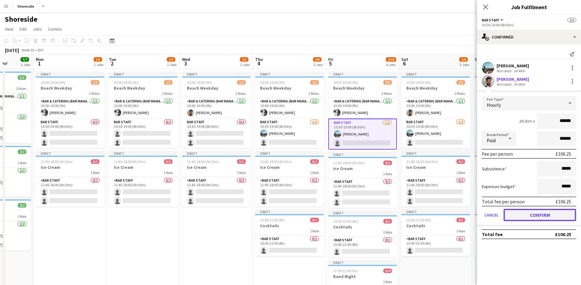
click at [551, 214] on button "Confirm" at bounding box center [540, 215] width 73 height 12
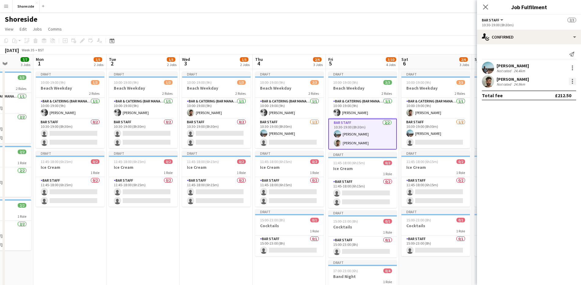
click at [571, 84] on div at bounding box center [572, 81] width 7 height 7
click at [552, 91] on span "Edit fee" at bounding box center [552, 93] width 38 height 6
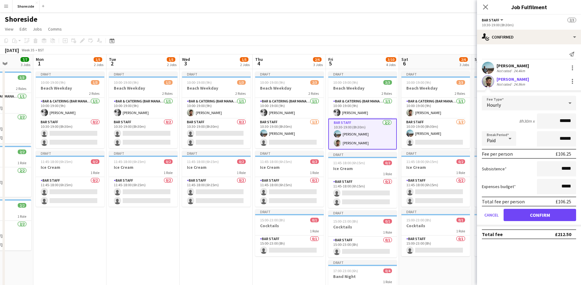
drag, startPoint x: 571, startPoint y: 122, endPoint x: 564, endPoint y: 123, distance: 7.8
click at [564, 123] on input "******" at bounding box center [556, 120] width 39 height 15
type input "******"
click button "Confirm" at bounding box center [540, 215] width 73 height 12
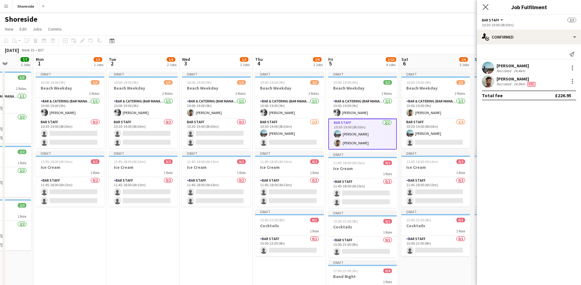
click at [485, 3] on app-icon "Close pop-in" at bounding box center [485, 7] width 9 height 9
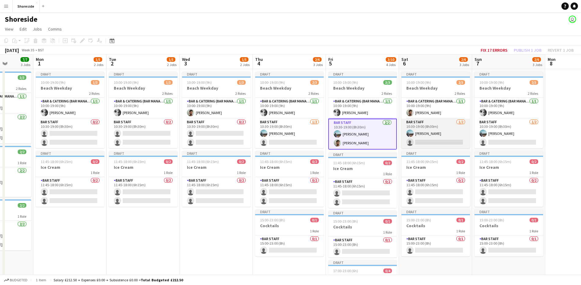
click at [446, 140] on app-card-role "Bar Staff 1/2 10:30-19:00 (8h30m) Charles Turner single-neutral-actions" at bounding box center [435, 134] width 69 height 30
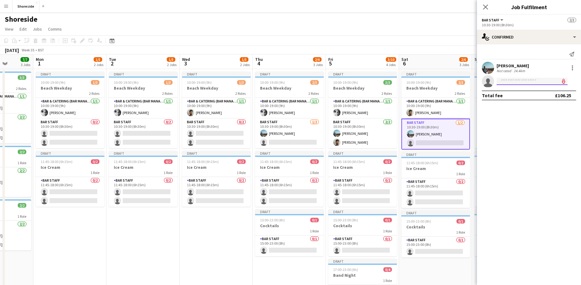
click at [506, 84] on input at bounding box center [532, 81] width 71 height 7
type input "*********"
click at [514, 93] on span "willdale312@hotmail.co.uk" at bounding box center [531, 95] width 61 height 5
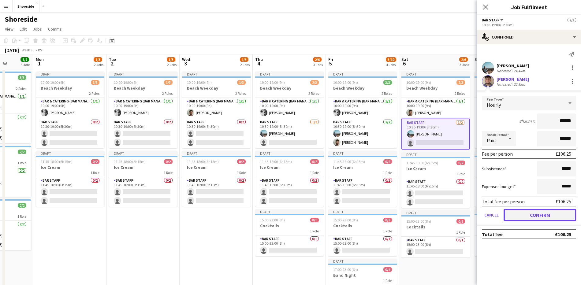
click at [548, 210] on button "Confirm" at bounding box center [540, 215] width 73 height 12
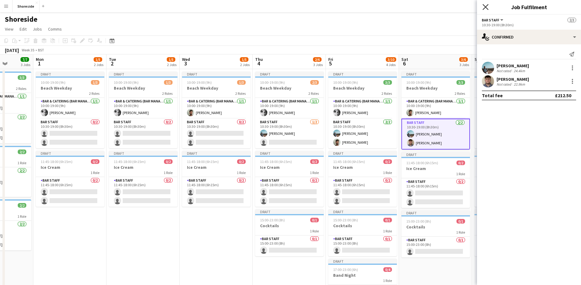
click at [484, 8] on icon "Close pop-in" at bounding box center [485, 7] width 6 height 6
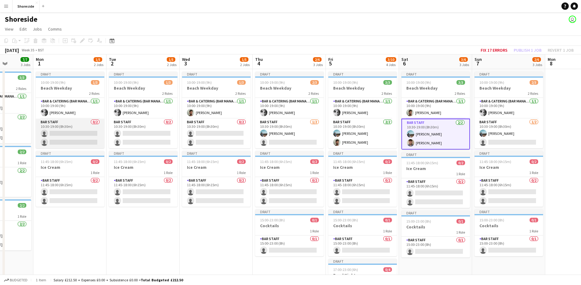
click at [56, 137] on app-card-role "Bar Staff 0/2 10:30-19:00 (8h30m) single-neutral-actions single-neutral-actions" at bounding box center [70, 134] width 69 height 30
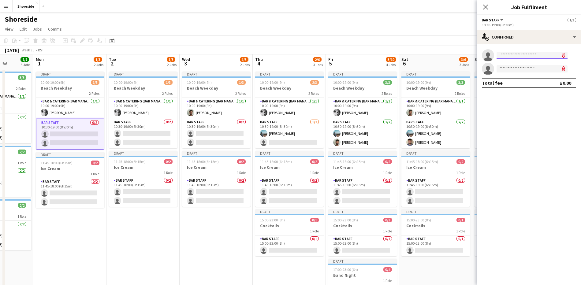
click at [515, 54] on input at bounding box center [532, 55] width 71 height 7
type input "****"
click at [520, 66] on span "[PERSON_NAME]" at bounding box center [518, 63] width 35 height 5
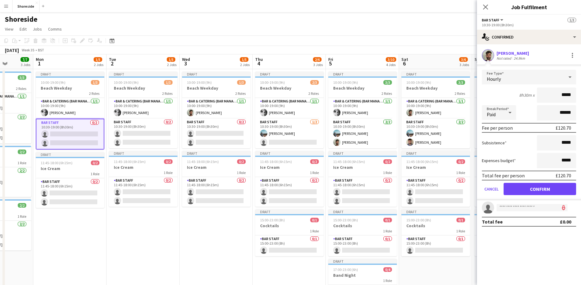
type input "******"
click button "Confirm" at bounding box center [540, 189] width 73 height 12
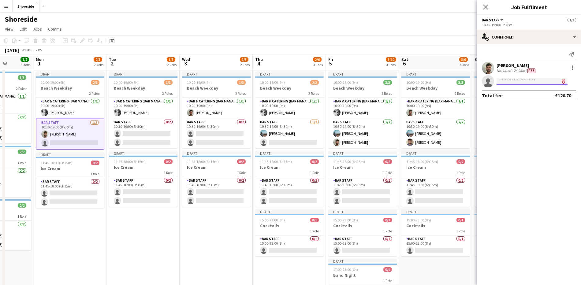
click at [514, 82] on input at bounding box center [532, 81] width 71 height 7
type input "*********"
click at [521, 95] on span "willdale312@hotmail.co.uk" at bounding box center [531, 95] width 61 height 5
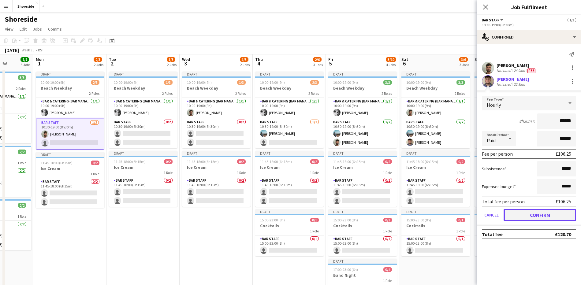
click at [557, 214] on button "Confirm" at bounding box center [540, 215] width 73 height 12
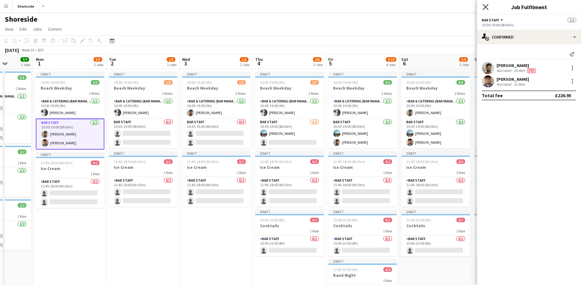
click at [486, 7] on icon "Close pop-in" at bounding box center [485, 7] width 6 height 6
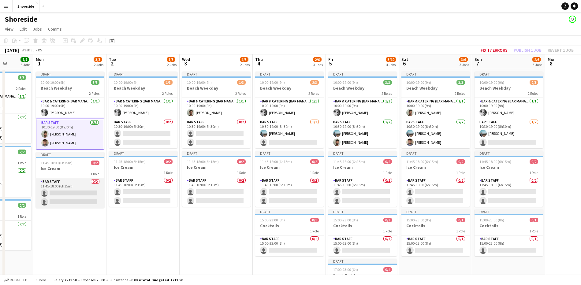
click at [73, 194] on app-card-role "Bar Staff 0/2 11:45-18:00 (6h15m) single-neutral-actions single-neutral-actions" at bounding box center [70, 193] width 69 height 30
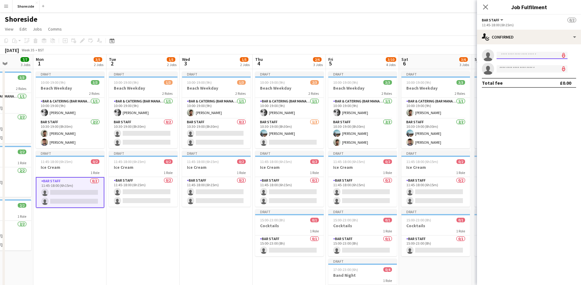
click at [518, 58] on input at bounding box center [532, 55] width 71 height 7
type input "****"
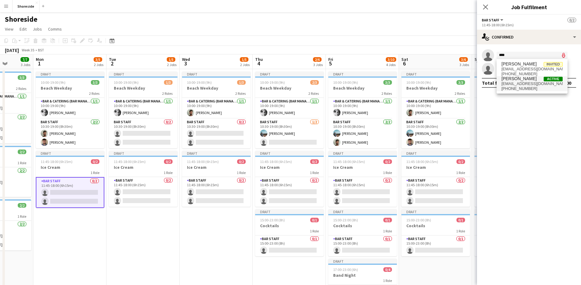
click at [535, 86] on span "+447832031375" at bounding box center [531, 88] width 61 height 5
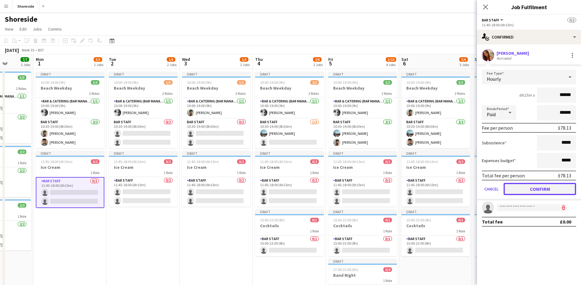
click at [544, 189] on button "Confirm" at bounding box center [540, 189] width 73 height 12
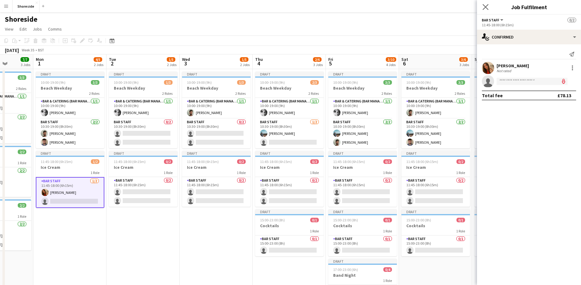
click at [482, 6] on app-icon "Close pop-in" at bounding box center [485, 7] width 9 height 9
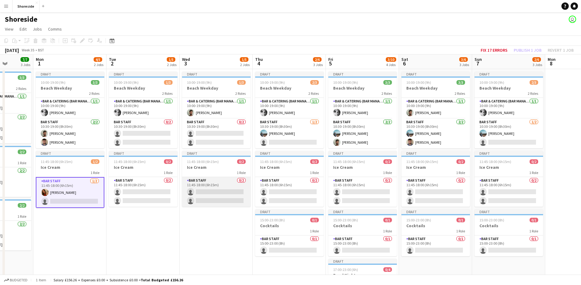
click at [195, 195] on app-card-role "Bar Staff 0/2 11:45-18:00 (6h15m) single-neutral-actions single-neutral-actions" at bounding box center [216, 192] width 69 height 30
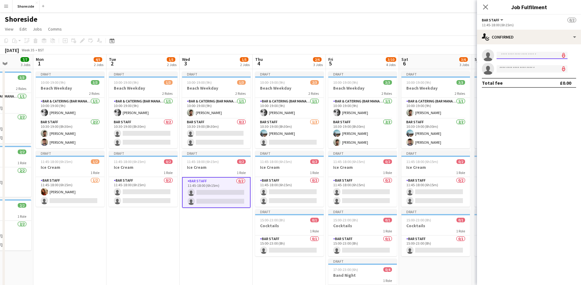
click at [500, 55] on input at bounding box center [532, 55] width 71 height 7
type input "****"
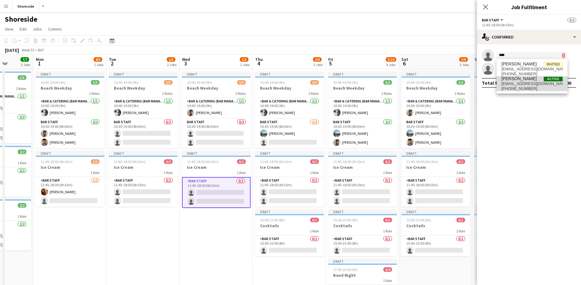
click at [510, 81] on span "[PERSON_NAME]" at bounding box center [518, 78] width 35 height 5
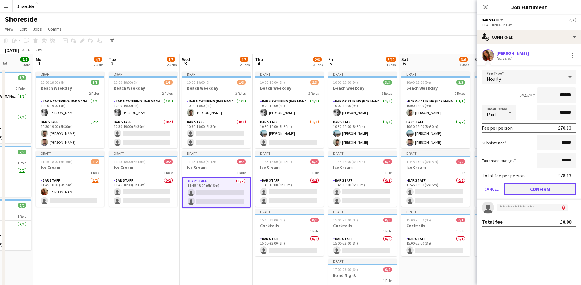
click at [540, 187] on button "Confirm" at bounding box center [540, 189] width 73 height 12
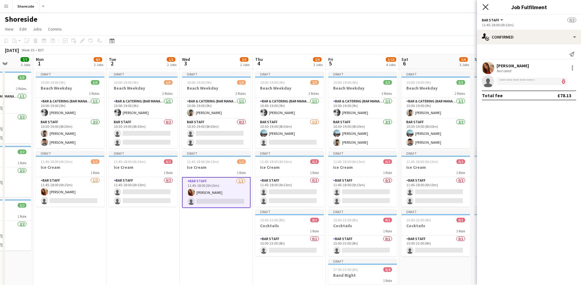
click at [487, 7] on icon "Close pop-in" at bounding box center [485, 7] width 6 height 6
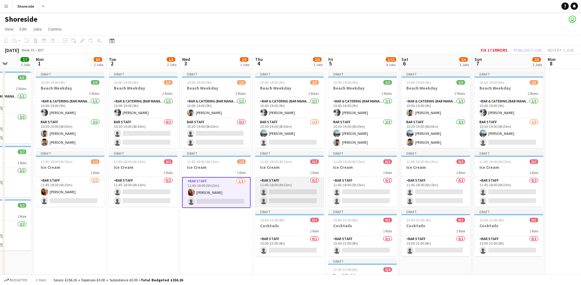
click at [294, 187] on app-card-role "Bar Staff 0/2 11:45-18:00 (6h15m) single-neutral-actions single-neutral-actions" at bounding box center [289, 192] width 69 height 30
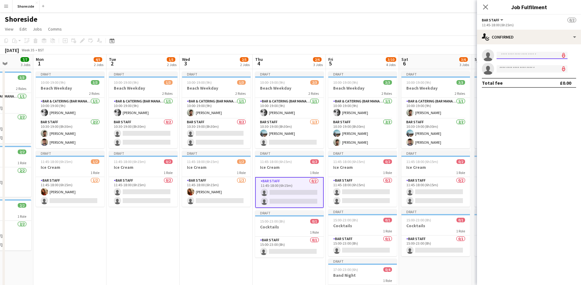
click at [522, 53] on input at bounding box center [532, 55] width 71 height 7
type input "****"
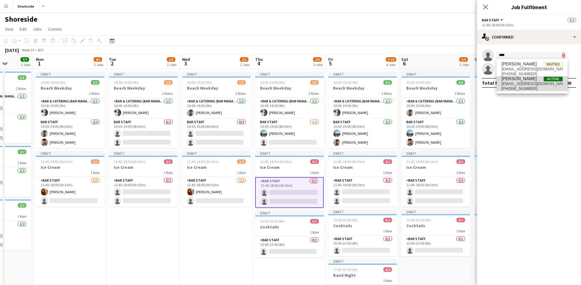
click at [533, 88] on span "+447832031375" at bounding box center [531, 88] width 61 height 5
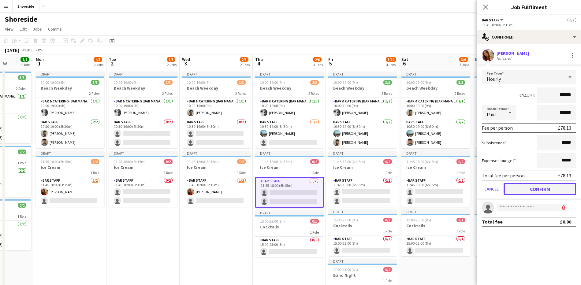
click at [553, 190] on button "Confirm" at bounding box center [540, 189] width 73 height 12
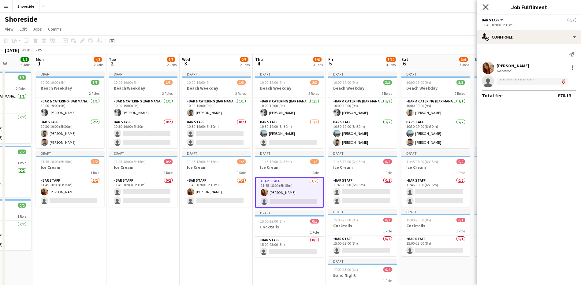
click at [486, 9] on icon "Close pop-in" at bounding box center [485, 7] width 6 height 6
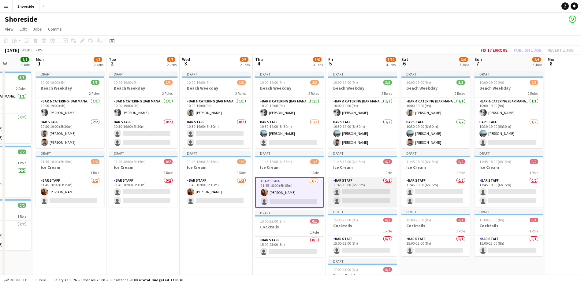
click at [373, 190] on app-card-role "Bar Staff 0/2 11:45-18:00 (6h15m) single-neutral-actions single-neutral-actions" at bounding box center [362, 192] width 69 height 30
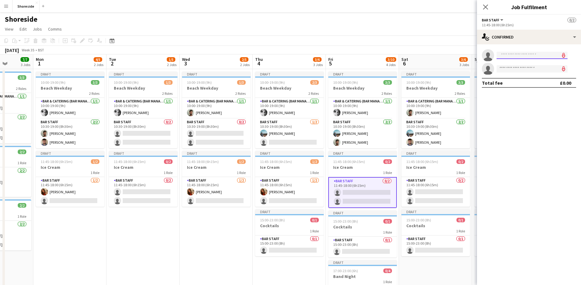
click at [506, 56] on input at bounding box center [532, 55] width 71 height 7
type input "****"
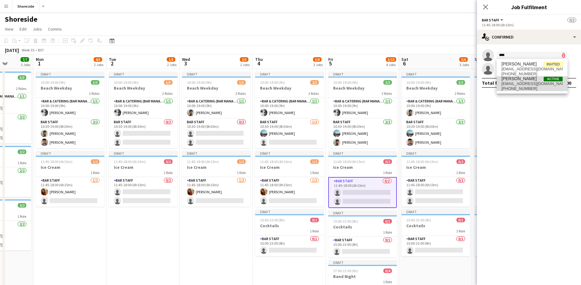
click at [524, 85] on span "lucyttaplin@gmail.com" at bounding box center [531, 83] width 61 height 5
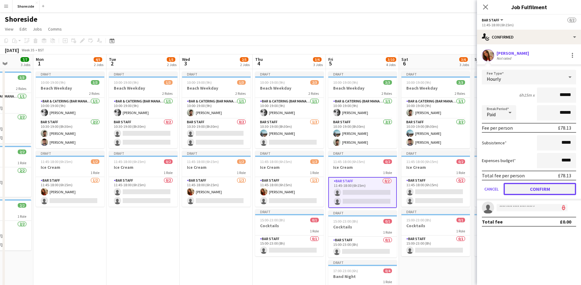
click at [533, 184] on button "Confirm" at bounding box center [540, 189] width 73 height 12
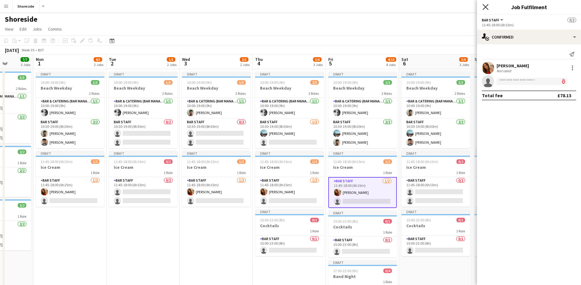
click at [487, 8] on icon at bounding box center [485, 7] width 6 height 6
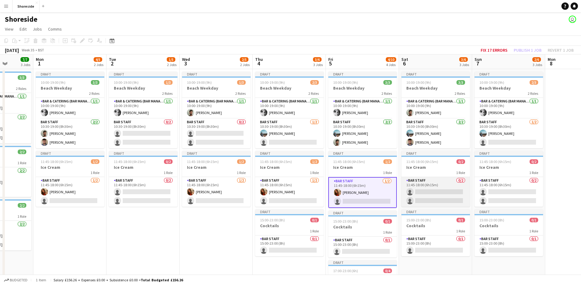
click at [433, 196] on app-card-role "Bar Staff 0/2 11:45-18:00 (6h15m) single-neutral-actions single-neutral-actions" at bounding box center [435, 192] width 69 height 30
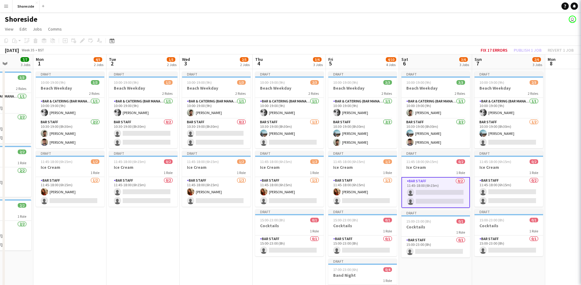
scroll to position [0, 186]
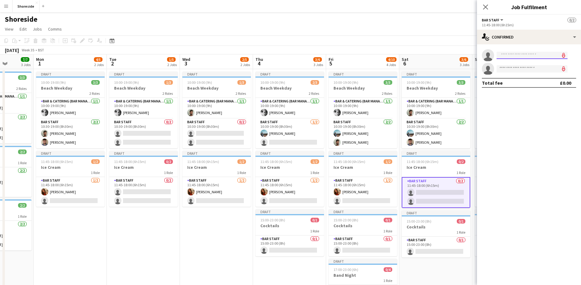
click at [510, 58] on input at bounding box center [532, 55] width 71 height 7
type input "*********"
click at [513, 65] on span "[PERSON_NAME]" at bounding box center [518, 63] width 35 height 5
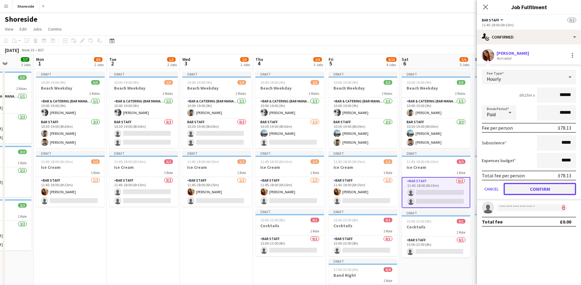
click at [546, 193] on button "Confirm" at bounding box center [540, 189] width 73 height 12
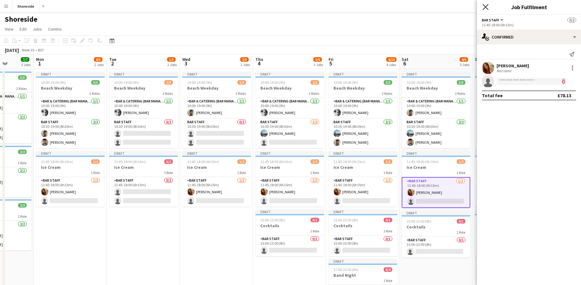
click at [488, 7] on icon "Close pop-in" at bounding box center [485, 7] width 6 height 6
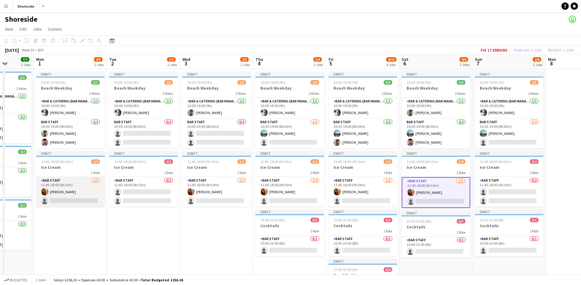
click at [78, 204] on app-card-role "Bar Staff 1/2 11:45-18:00 (6h15m) Lucy Taplin single-neutral-actions" at bounding box center [70, 192] width 69 height 30
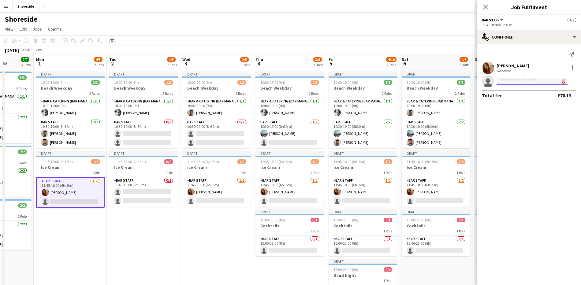
click at [509, 80] on input at bounding box center [532, 81] width 71 height 7
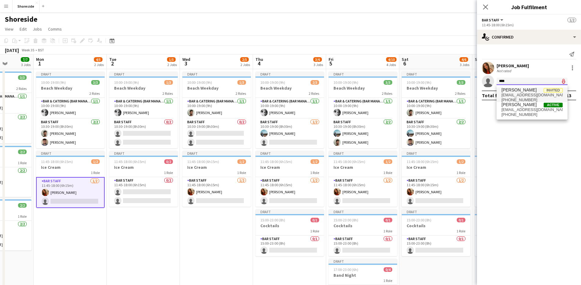
type input "****"
click at [512, 89] on span "[PERSON_NAME]" at bounding box center [518, 89] width 35 height 5
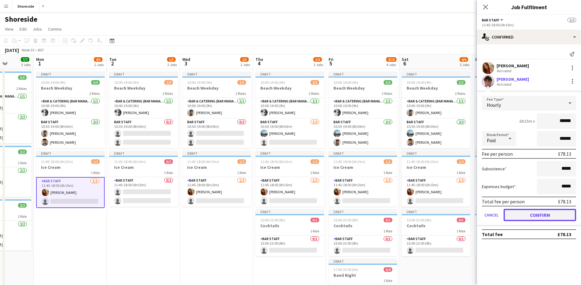
click at [540, 214] on button "Confirm" at bounding box center [540, 215] width 73 height 12
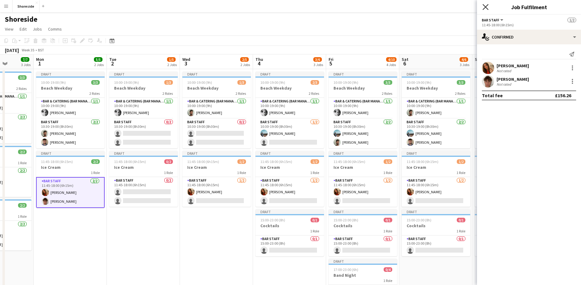
click at [484, 6] on icon "Close pop-in" at bounding box center [485, 7] width 6 height 6
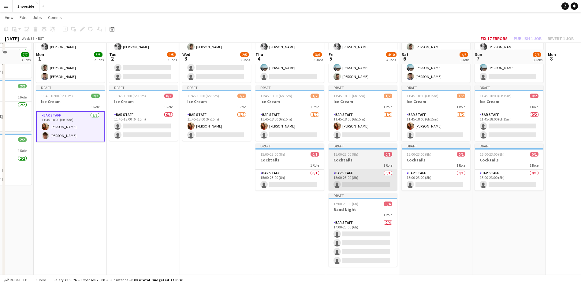
scroll to position [76, 0]
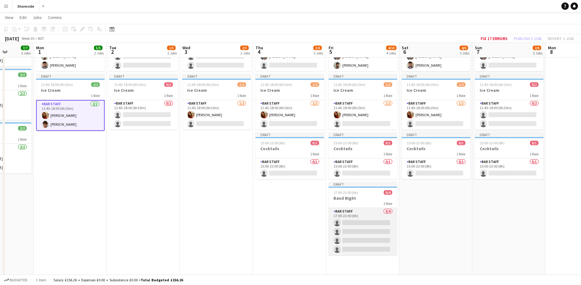
click at [378, 226] on app-card-role "Bar Staff 0/4 17:00-23:00 (6h) single-neutral-actions single-neutral-actions si…" at bounding box center [363, 231] width 69 height 47
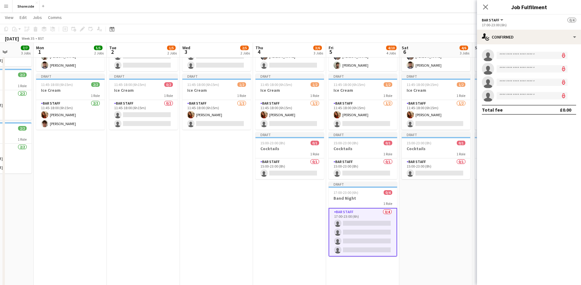
click at [516, 50] on app-invite-slot "single-neutral-actions" at bounding box center [529, 55] width 104 height 12
click at [518, 57] on input at bounding box center [532, 55] width 71 height 7
type input "******"
click at [520, 70] on span "willdale312@hotmail.co.uk" at bounding box center [531, 69] width 61 height 5
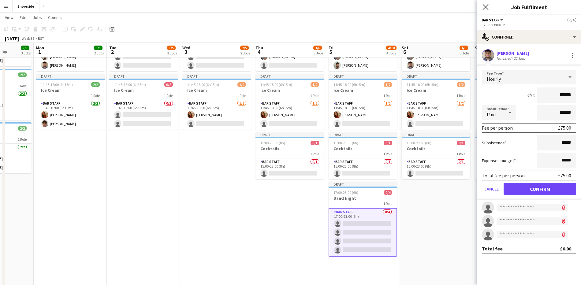
click at [488, 7] on icon "Close pop-in" at bounding box center [485, 7] width 6 height 6
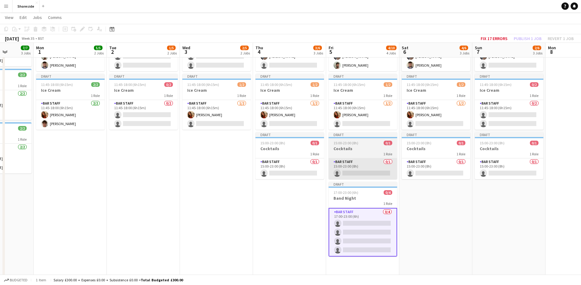
click at [363, 157] on app-job-card "Draft 15:00-23:00 (8h) 0/1 Cocktails 1 Role Bar Staff 0/1 15:00-23:00 (8h) sing…" at bounding box center [363, 155] width 69 height 47
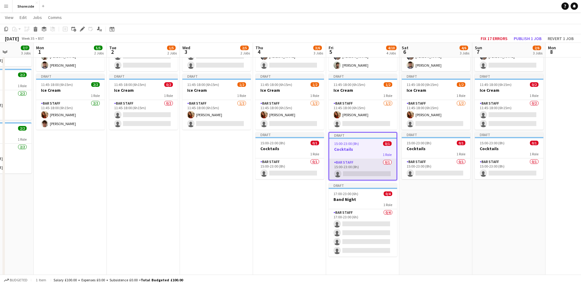
click at [362, 166] on app-card-role "Bar Staff 0/1 15:00-23:00 (8h) single-neutral-actions" at bounding box center [362, 169] width 67 height 21
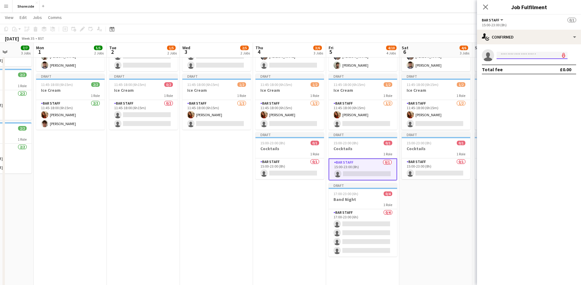
click at [520, 58] on input at bounding box center [532, 55] width 71 height 7
type input "*********"
click at [520, 62] on span "Will Dale Active" at bounding box center [531, 63] width 61 height 5
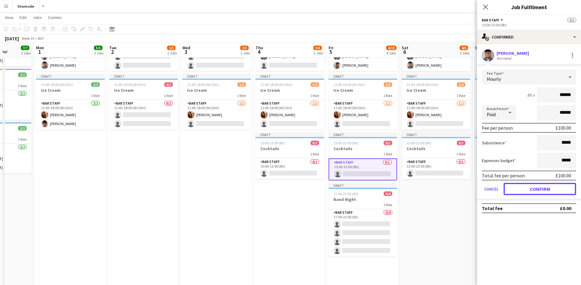
drag, startPoint x: 535, startPoint y: 185, endPoint x: 529, endPoint y: 165, distance: 21.9
click at [535, 186] on button "Confirm" at bounding box center [540, 189] width 73 height 12
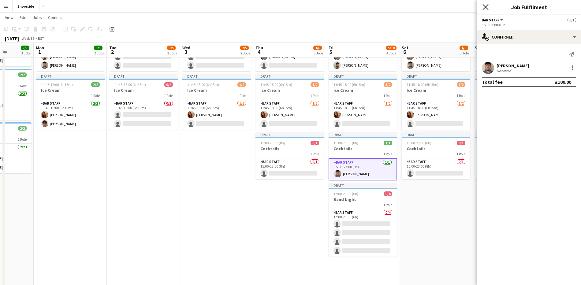
click at [484, 4] on icon "Close pop-in" at bounding box center [485, 7] width 6 height 6
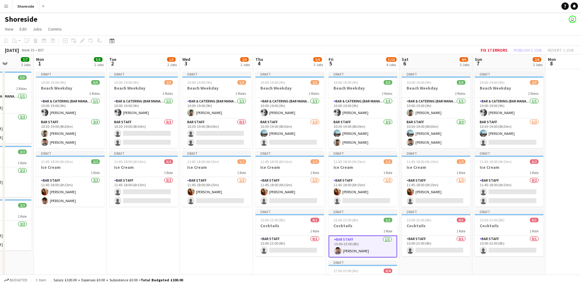
scroll to position [38, 0]
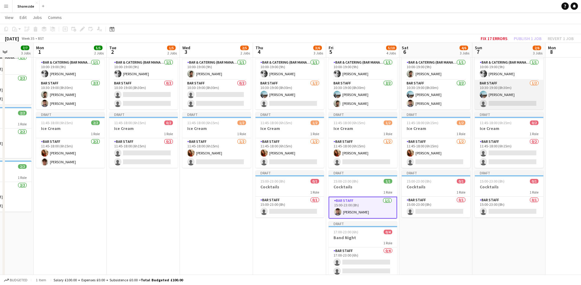
click at [502, 98] on app-card-role "Bar Staff 1/2 10:30-19:00 (8h30m) Charles Turner single-neutral-actions" at bounding box center [509, 95] width 69 height 30
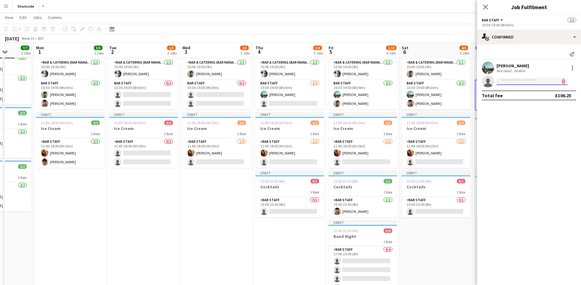
click at [523, 80] on input at bounding box center [532, 81] width 71 height 7
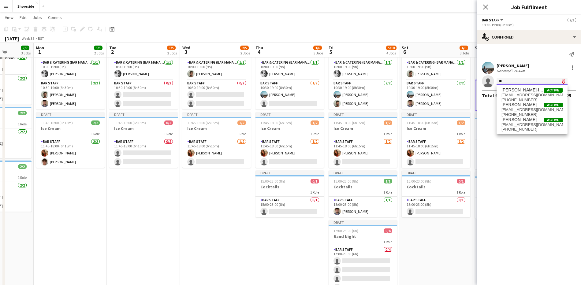
type input "*"
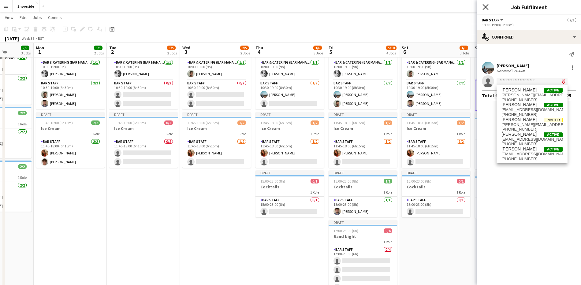
click at [482, 8] on icon "Close pop-in" at bounding box center [485, 7] width 6 height 6
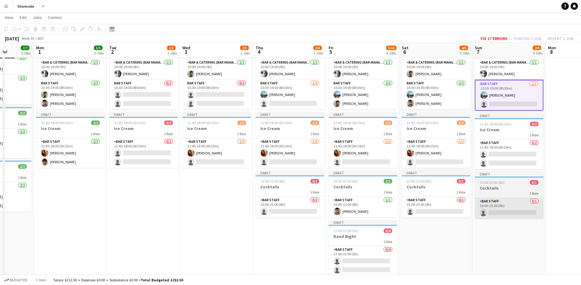
click at [507, 212] on app-card-role "Bar Staff 0/1 15:00-23:00 (8h) single-neutral-actions" at bounding box center [509, 208] width 69 height 21
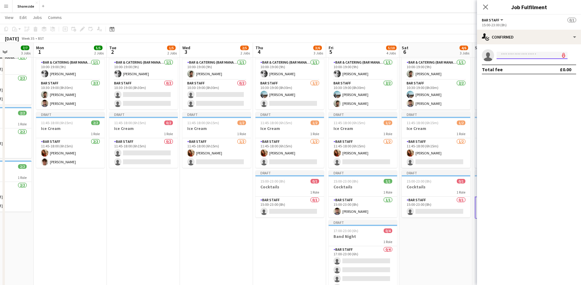
click at [508, 57] on input at bounding box center [532, 55] width 71 height 7
type input "*********"
click at [517, 67] on span "willdale312@hotmail.co.uk" at bounding box center [531, 69] width 61 height 5
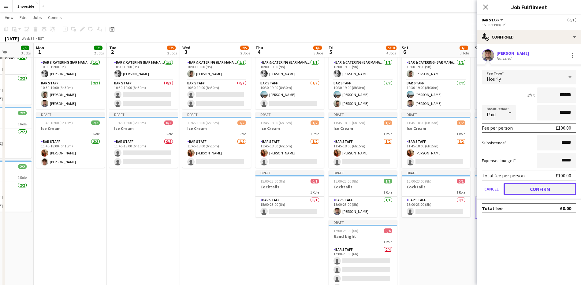
click at [546, 190] on button "Confirm" at bounding box center [540, 189] width 73 height 12
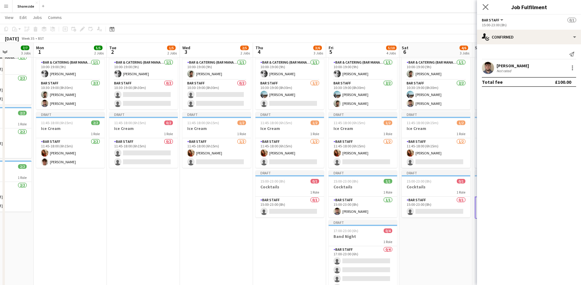
click at [486, 4] on app-icon "Close pop-in" at bounding box center [485, 7] width 9 height 9
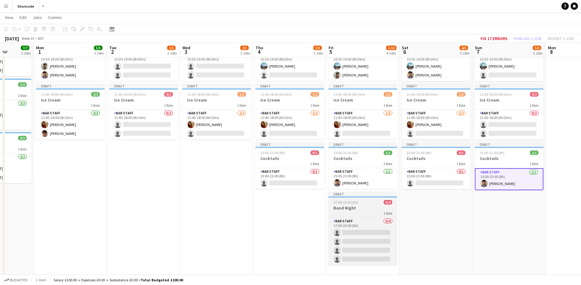
scroll to position [76, 0]
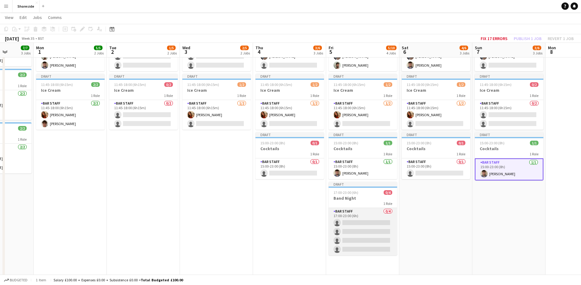
click at [358, 227] on app-card-role "Bar Staff 0/4 17:00-23:00 (6h) single-neutral-actions single-neutral-actions si…" at bounding box center [363, 231] width 69 height 47
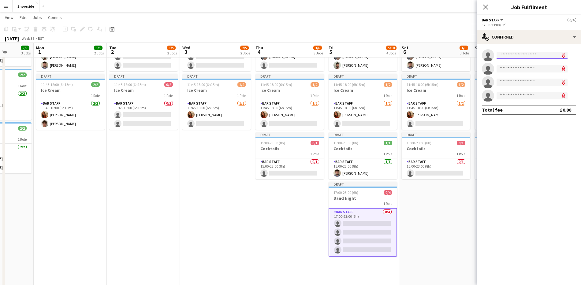
click at [535, 52] on input at bounding box center [532, 55] width 71 height 7
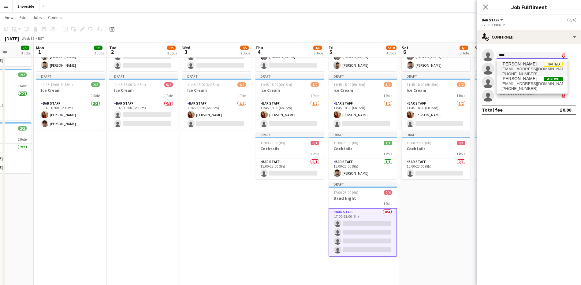
type input "****"
click at [531, 61] on span "Jude Playford Invited" at bounding box center [531, 63] width 61 height 5
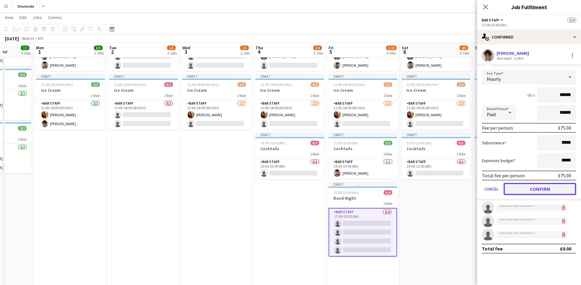
click at [541, 188] on button "Confirm" at bounding box center [540, 189] width 73 height 12
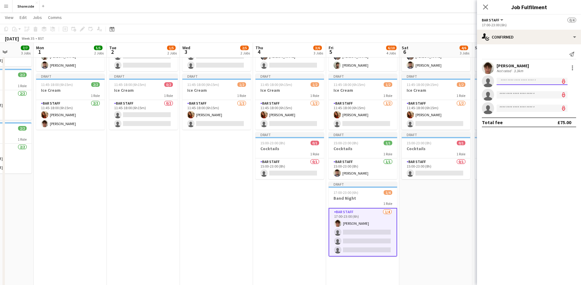
click at [520, 83] on input at bounding box center [532, 81] width 71 height 7
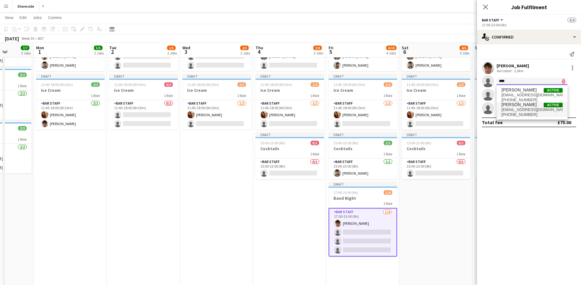
type input "****"
click at [516, 116] on span "+447815004213" at bounding box center [531, 114] width 61 height 5
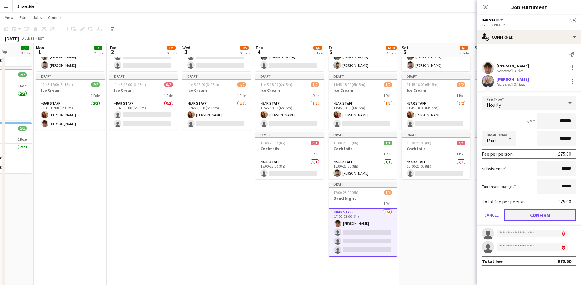
click at [543, 215] on button "Confirm" at bounding box center [540, 215] width 73 height 12
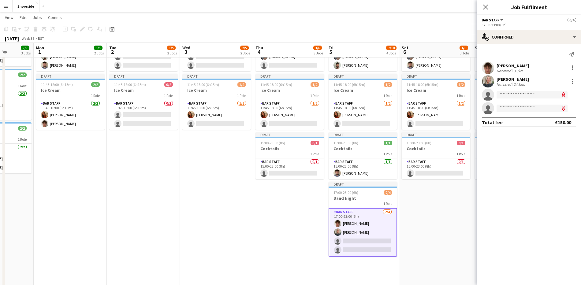
click at [153, 176] on app-date-cell "Draft 10:00-19:00 (9h) 1/3 Beach Weekday 2 Roles Bar & Catering (Bar Manager) 1…" at bounding box center [143, 143] width 73 height 303
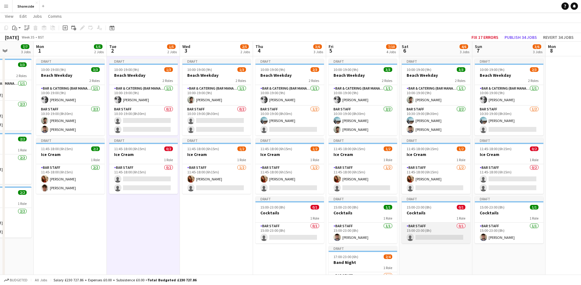
scroll to position [0, 0]
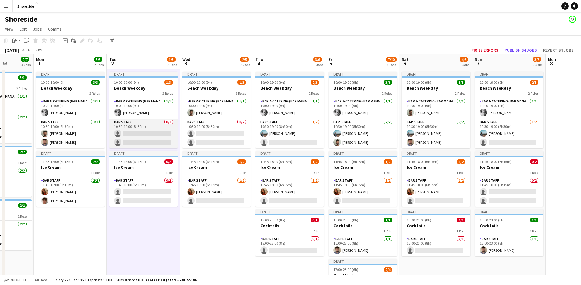
click at [143, 134] on app-card-role "Bar Staff 0/2 10:30-19:00 (8h30m) single-neutral-actions single-neutral-actions" at bounding box center [143, 134] width 69 height 30
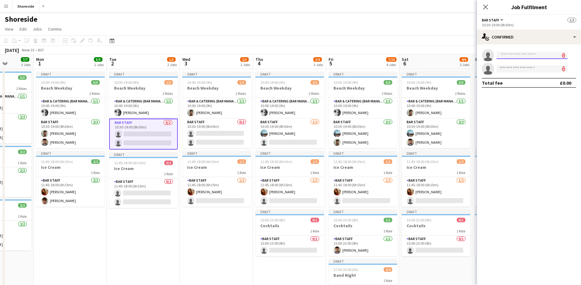
click at [531, 56] on input at bounding box center [532, 55] width 71 height 7
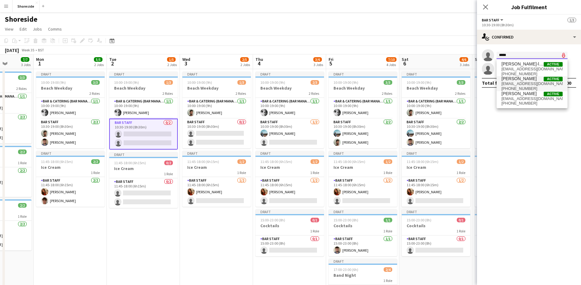
type input "****"
click at [528, 79] on span "Will Dale Active" at bounding box center [531, 78] width 61 height 5
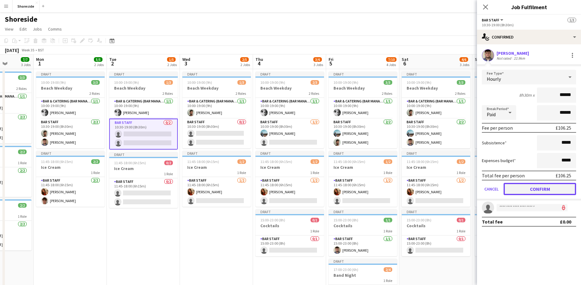
click at [532, 192] on button "Confirm" at bounding box center [540, 189] width 73 height 12
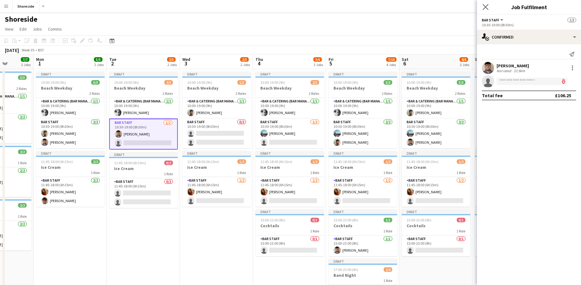
click at [484, 4] on app-icon "Close pop-in" at bounding box center [485, 7] width 9 height 9
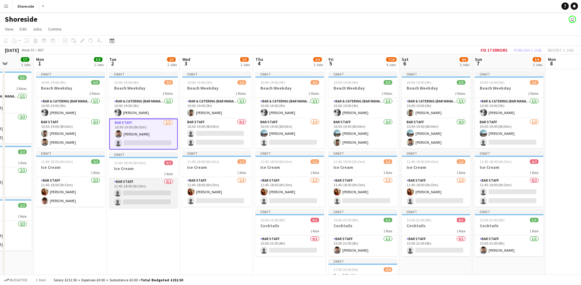
click at [129, 198] on app-card-role "Bar Staff 0/2 11:45-18:00 (6h15m) single-neutral-actions single-neutral-actions" at bounding box center [143, 193] width 69 height 30
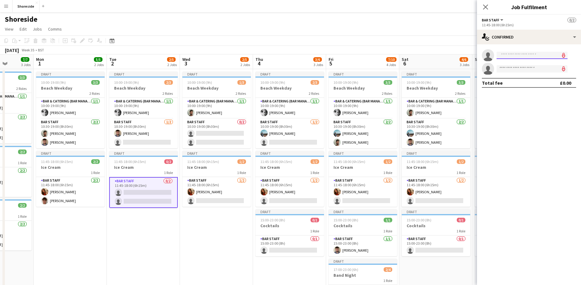
click at [507, 57] on input at bounding box center [532, 55] width 71 height 7
type input "*****"
click at [514, 64] on span "[PERSON_NAME]" at bounding box center [518, 63] width 35 height 5
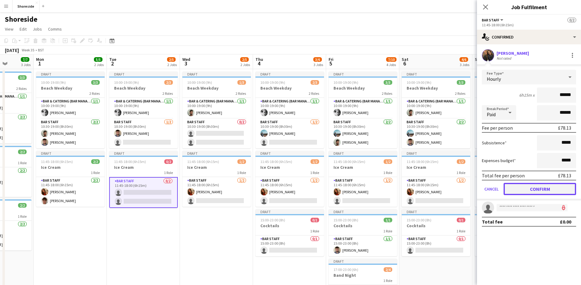
click at [552, 190] on button "Confirm" at bounding box center [540, 189] width 73 height 12
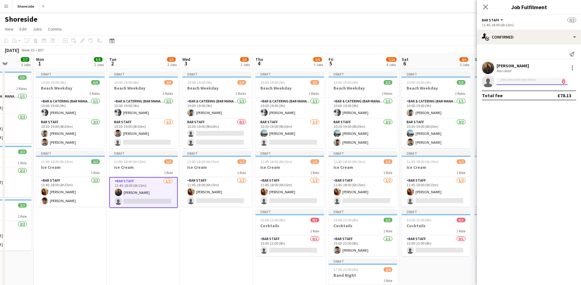
click at [509, 82] on input at bounding box center [532, 81] width 71 height 7
type input "***"
click at [511, 87] on span "Mea Ford" at bounding box center [510, 89] width 18 height 5
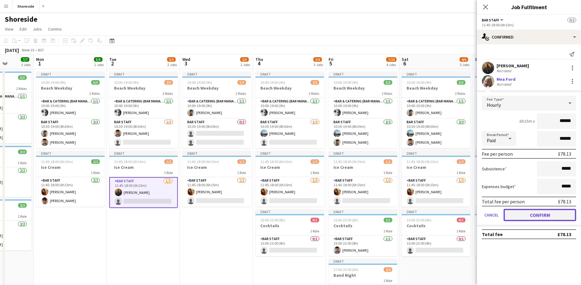
click at [544, 218] on button "Confirm" at bounding box center [540, 215] width 73 height 12
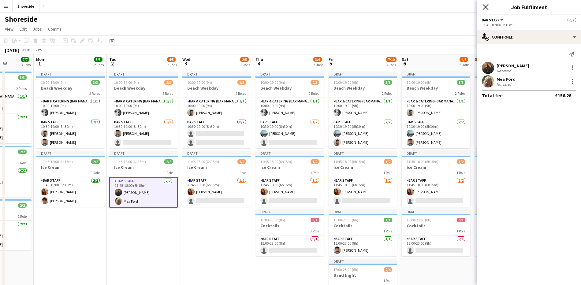
click at [487, 6] on icon at bounding box center [485, 7] width 6 height 6
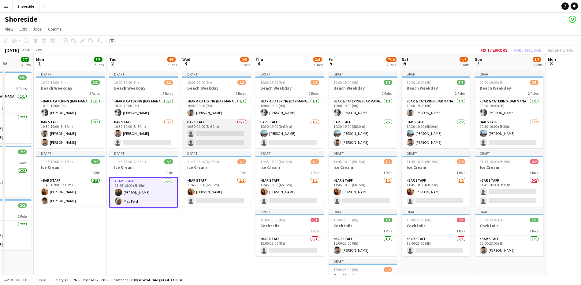
click at [220, 134] on app-card-role "Bar Staff 0/2 10:30-19:00 (8h30m) single-neutral-actions single-neutral-actions" at bounding box center [216, 134] width 69 height 30
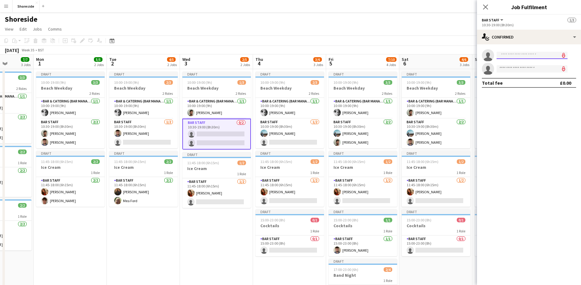
click at [512, 57] on input at bounding box center [532, 55] width 71 height 7
type input "***"
click at [518, 69] on span "meaizzy@icloud.com" at bounding box center [531, 69] width 61 height 5
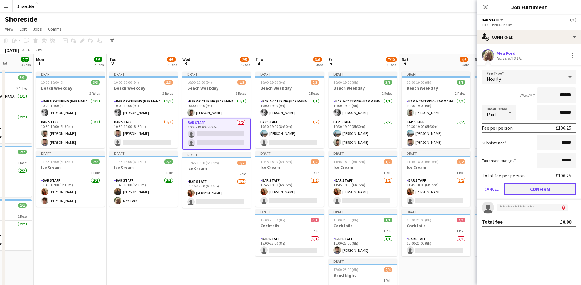
click at [530, 188] on button "Confirm" at bounding box center [540, 189] width 73 height 12
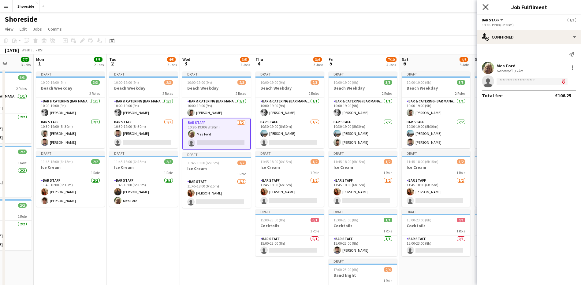
click at [486, 6] on icon "Close pop-in" at bounding box center [485, 7] width 6 height 6
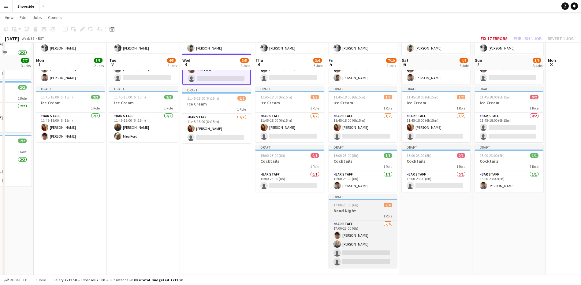
scroll to position [76, 0]
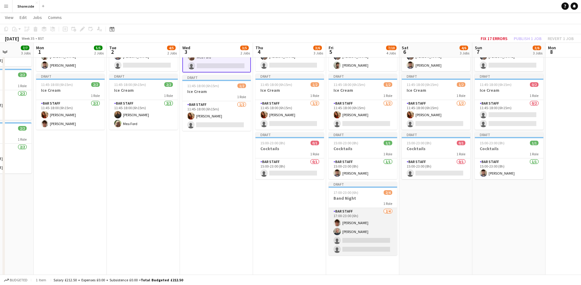
click at [370, 243] on app-card-role "Bar Staff 2/4 17:00-23:00 (6h) Jude Playford Becky Jones single-neutral-actions…" at bounding box center [363, 231] width 69 height 47
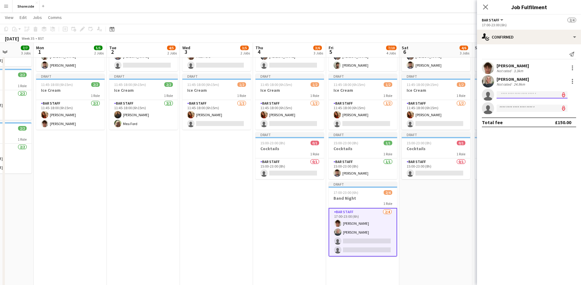
click at [518, 93] on input at bounding box center [532, 94] width 71 height 7
type input "***"
click at [520, 105] on span "Mea Ford Active" at bounding box center [531, 103] width 61 height 5
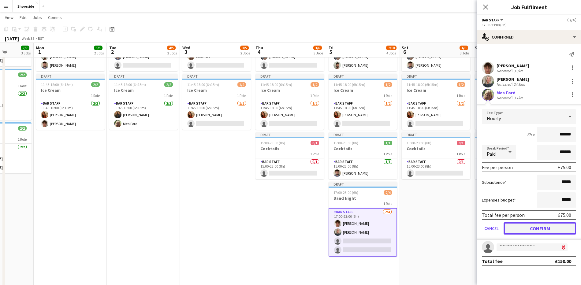
click at [551, 231] on button "Confirm" at bounding box center [540, 228] width 73 height 12
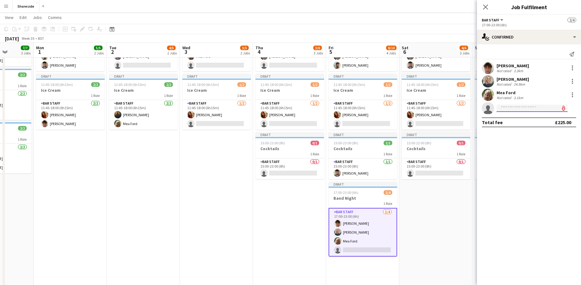
click at [503, 107] on input at bounding box center [532, 108] width 71 height 7
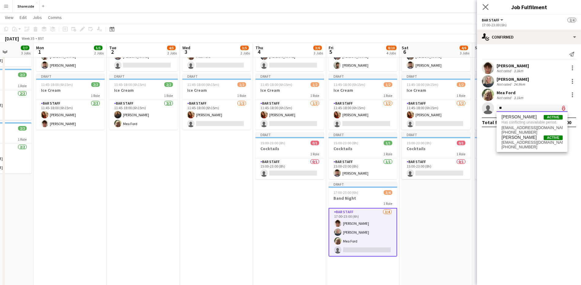
type input "*"
type input "***"
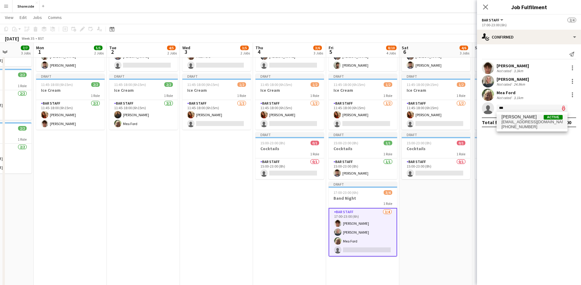
click at [526, 127] on span "+447749719694" at bounding box center [531, 127] width 61 height 5
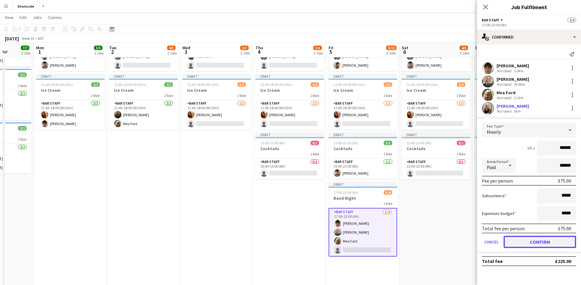
click at [544, 242] on button "Confirm" at bounding box center [540, 242] width 73 height 12
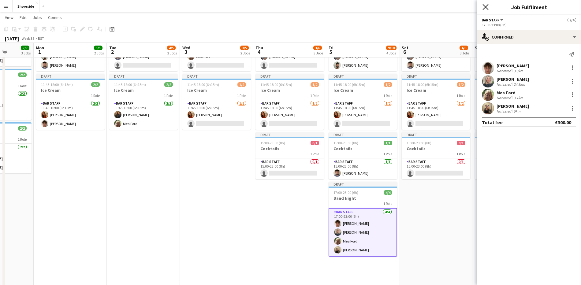
click at [484, 8] on icon "Close pop-in" at bounding box center [485, 7] width 6 height 6
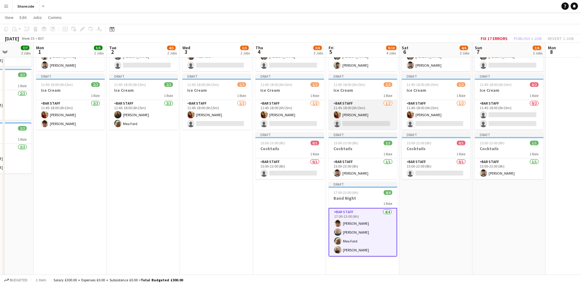
click at [362, 115] on app-card-role "Bar Staff 1/2 11:45-18:00 (6h15m) Lucy Taplin single-neutral-actions" at bounding box center [363, 115] width 69 height 30
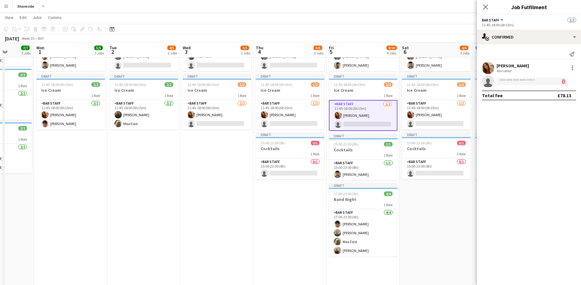
click at [508, 76] on app-invite-slot "single-neutral-actions" at bounding box center [529, 81] width 104 height 12
click at [509, 81] on input at bounding box center [532, 81] width 71 height 7
type input "*****"
click at [509, 97] on span "ellen_kenny1@icloud.com" at bounding box center [531, 95] width 61 height 5
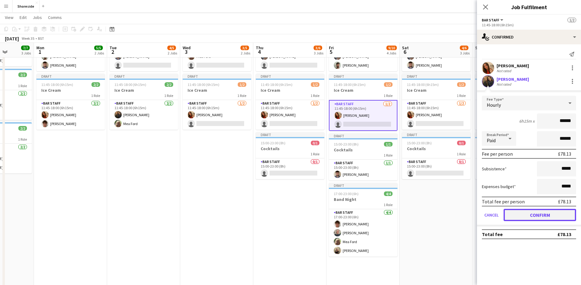
click at [538, 219] on button "Confirm" at bounding box center [540, 215] width 73 height 12
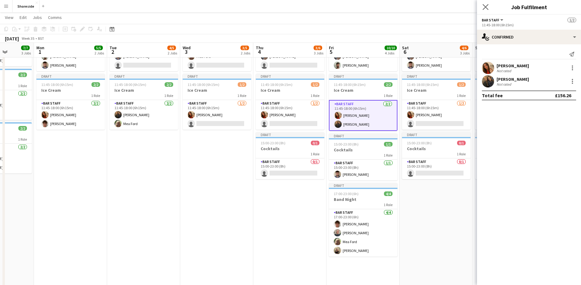
click at [489, 7] on app-icon "Close pop-in" at bounding box center [485, 7] width 9 height 9
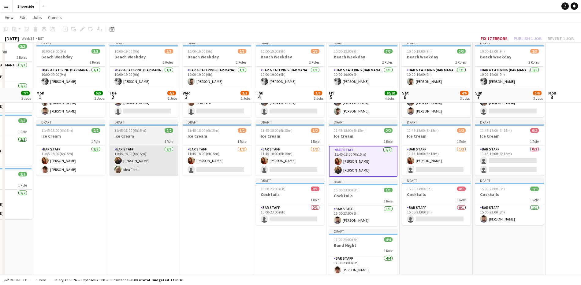
scroll to position [0, 0]
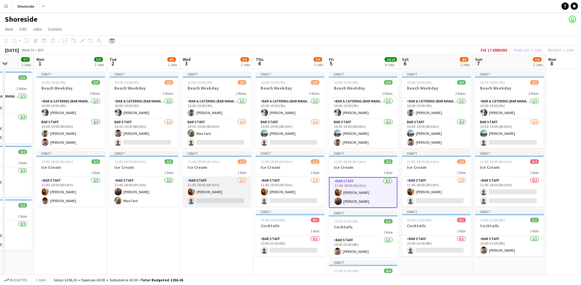
click at [220, 203] on app-card-role "Bar Staff 1/2 11:45-18:00 (6h15m) Lucy Taplin single-neutral-actions" at bounding box center [217, 192] width 69 height 30
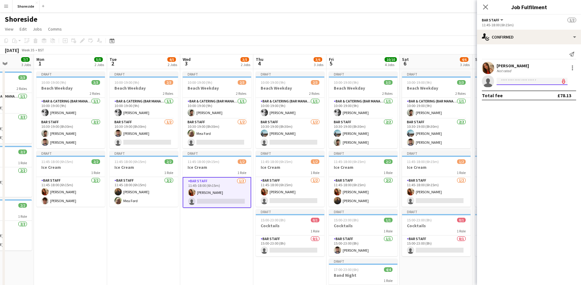
click at [510, 83] on input at bounding box center [532, 81] width 71 height 7
type input "*****"
click at [525, 102] on span "+447757683931" at bounding box center [531, 100] width 61 height 5
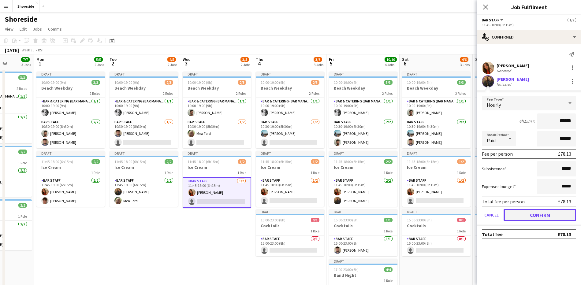
click at [546, 218] on button "Confirm" at bounding box center [540, 215] width 73 height 12
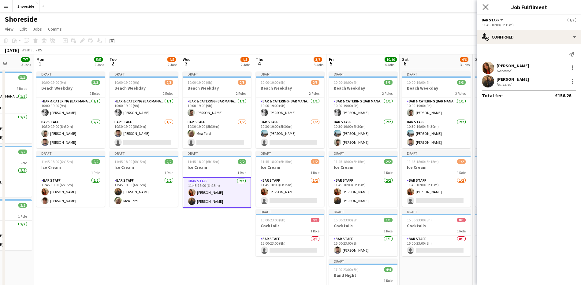
click at [488, 10] on div "Close pop-in" at bounding box center [485, 7] width 17 height 14
click at [485, 6] on icon at bounding box center [485, 7] width 6 height 6
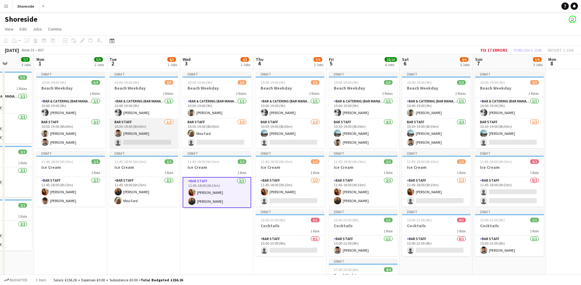
click at [137, 141] on app-card-role "Bar Staff 1/2 10:30-19:00 (8h30m) Will Dale single-neutral-actions" at bounding box center [144, 134] width 69 height 30
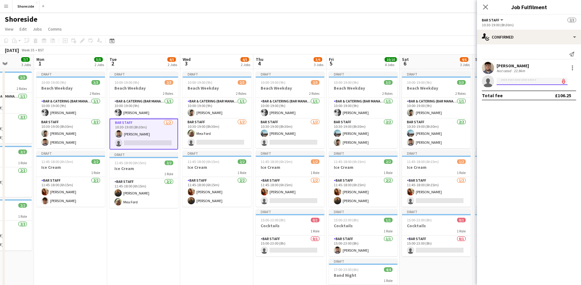
click at [525, 83] on input at bounding box center [532, 81] width 71 height 7
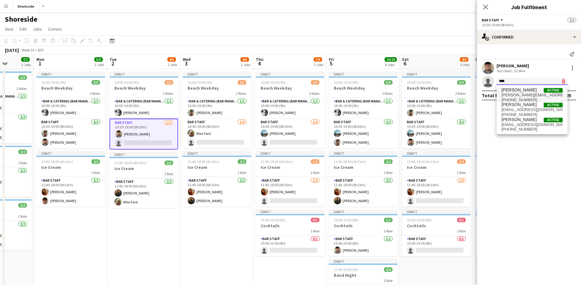
type input "****"
click at [524, 96] on span "emma_usher@aol.co.uk" at bounding box center [531, 95] width 61 height 5
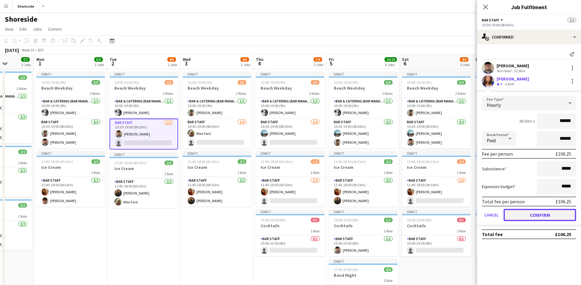
click at [535, 217] on button "Confirm" at bounding box center [540, 215] width 73 height 12
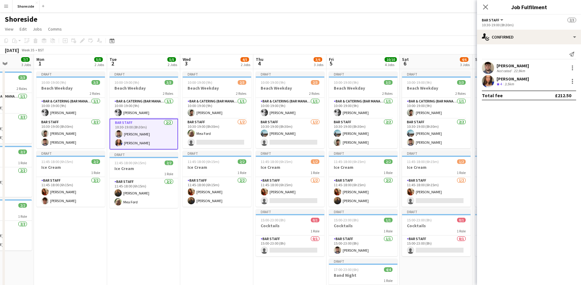
click at [483, 2] on div "Close pop-in" at bounding box center [485, 7] width 17 height 14
click at [486, 8] on icon "Close pop-in" at bounding box center [485, 7] width 6 height 6
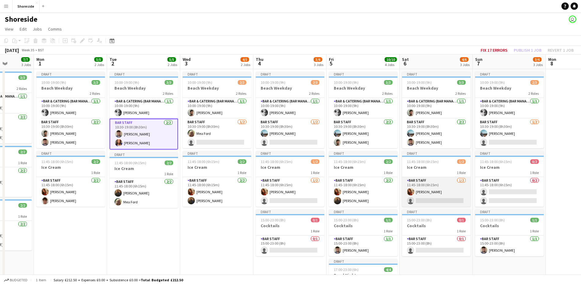
click at [446, 195] on app-card-role "Bar Staff 1/2 11:45-18:00 (6h15m) Lucy Taplin single-neutral-actions" at bounding box center [436, 192] width 69 height 30
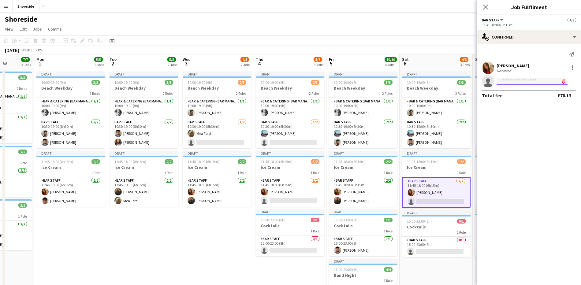
click at [516, 84] on input at bounding box center [532, 81] width 71 height 7
type input "***"
click at [515, 90] on span "[PERSON_NAME]" at bounding box center [518, 89] width 35 height 5
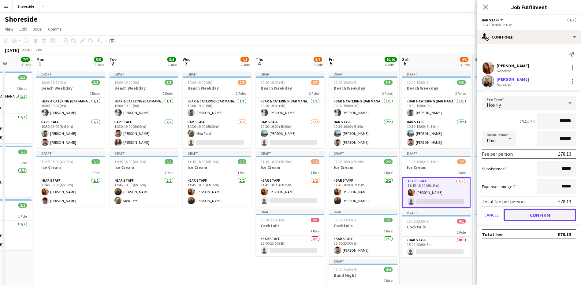
click at [541, 215] on button "Confirm" at bounding box center [540, 215] width 73 height 12
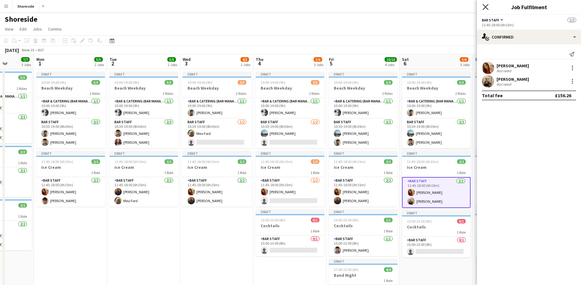
click at [485, 6] on icon "Close pop-in" at bounding box center [485, 7] width 6 height 6
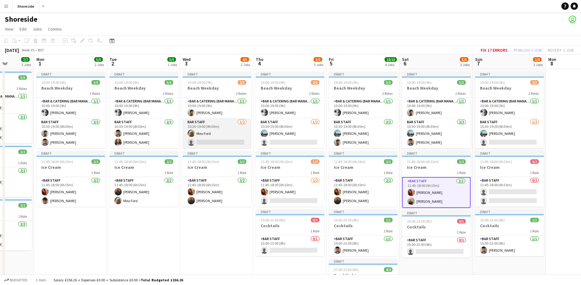
click at [216, 137] on app-card-role "Bar Staff 1/2 10:30-19:00 (8h30m) Mea Ford single-neutral-actions" at bounding box center [217, 134] width 69 height 30
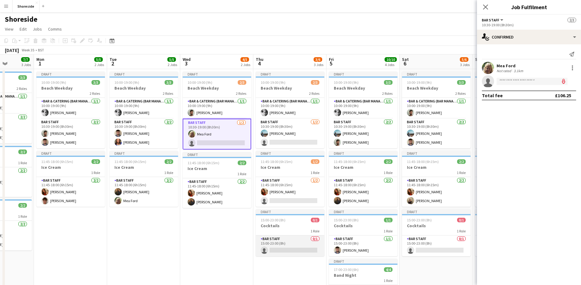
click at [288, 238] on app-card-role "Bar Staff 0/1 15:00-23:00 (8h) single-neutral-actions" at bounding box center [290, 246] width 69 height 21
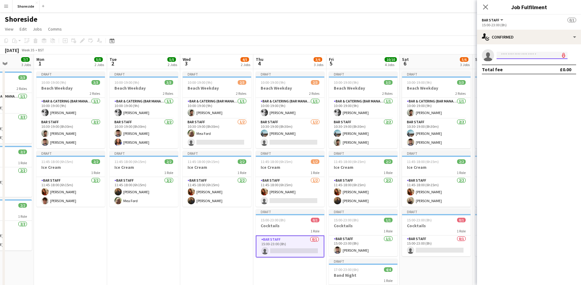
click at [522, 57] on input at bounding box center [532, 55] width 71 height 7
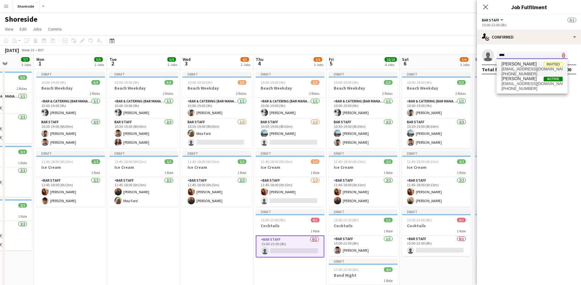
type input "****"
click at [515, 64] on span "[PERSON_NAME]" at bounding box center [518, 63] width 35 height 5
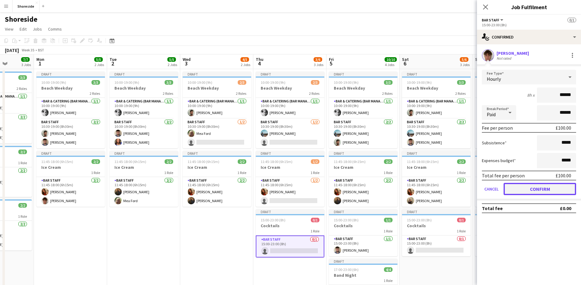
click at [542, 185] on button "Confirm" at bounding box center [540, 189] width 73 height 12
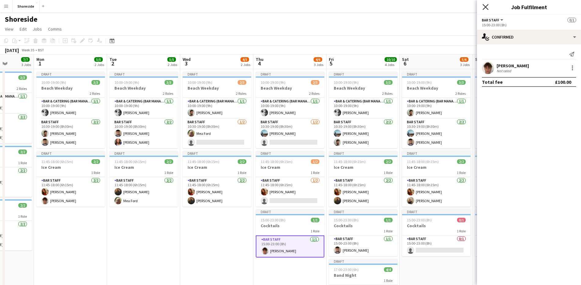
click at [488, 6] on icon "Close pop-in" at bounding box center [485, 7] width 6 height 6
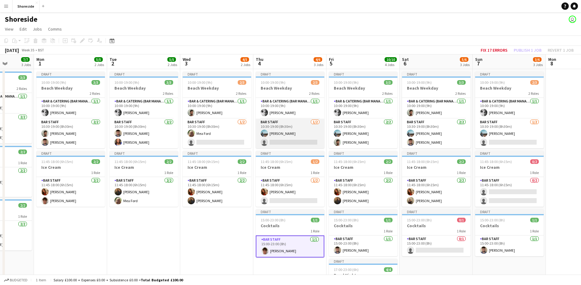
click at [286, 143] on app-card-role "Bar Staff 1/2 10:30-19:00 (8h30m) Charles Turner single-neutral-actions" at bounding box center [290, 134] width 69 height 30
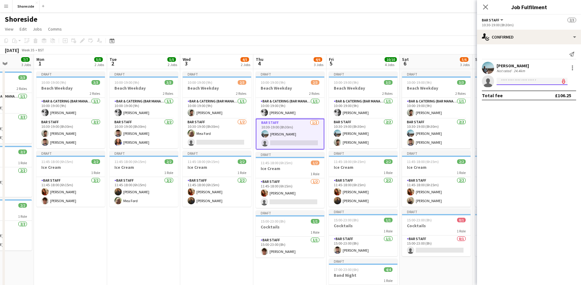
click at [526, 80] on input at bounding box center [532, 81] width 71 height 7
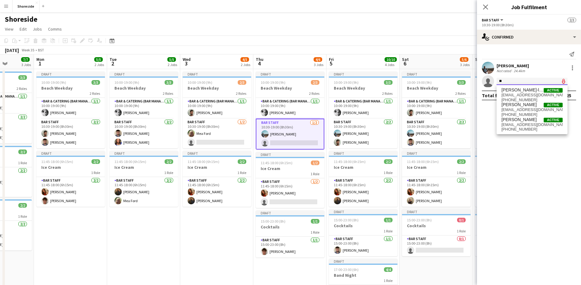
type input "*"
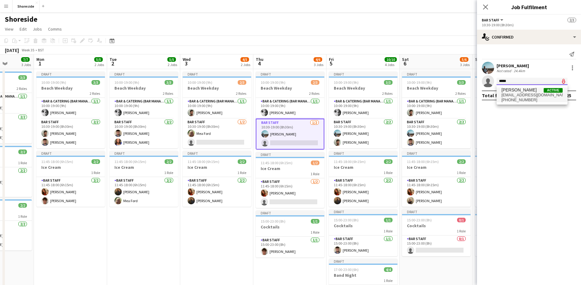
type input "*****"
click at [531, 98] on span "+447757683931" at bounding box center [531, 100] width 61 height 5
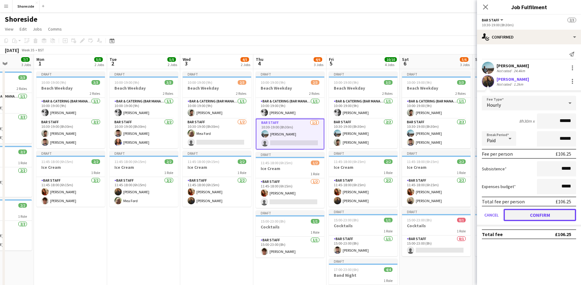
click at [539, 213] on button "Confirm" at bounding box center [540, 215] width 73 height 12
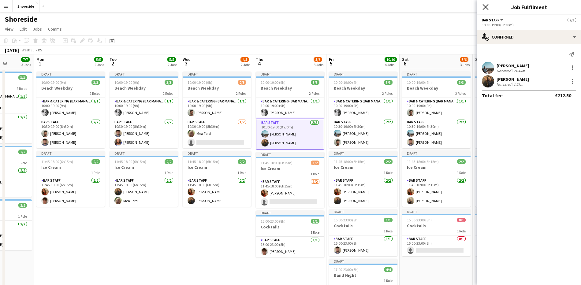
click at [482, 7] on icon "Close pop-in" at bounding box center [485, 7] width 6 height 6
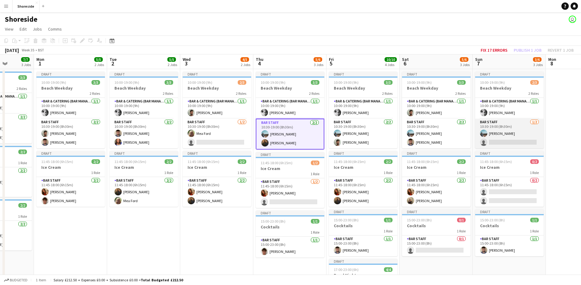
click at [525, 141] on app-card-role "Bar Staff 1/2 10:30-19:00 (8h30m) Charles Turner single-neutral-actions" at bounding box center [509, 134] width 69 height 30
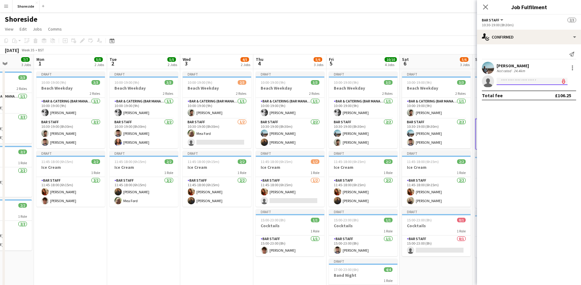
click at [514, 81] on input at bounding box center [532, 81] width 71 height 7
type input "*********"
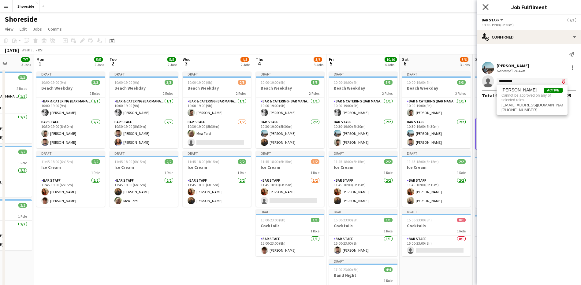
click at [483, 7] on icon "Close pop-in" at bounding box center [485, 7] width 6 height 6
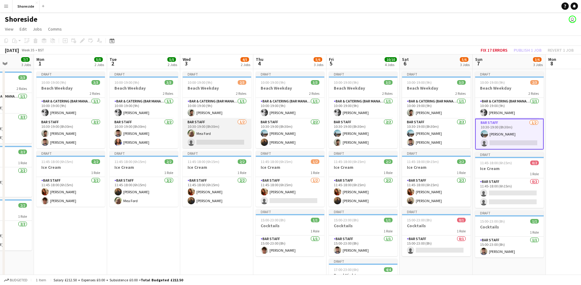
click at [219, 138] on app-card-role "Bar Staff 1/2 10:30-19:00 (8h30m) Mea Ford single-neutral-actions" at bounding box center [217, 134] width 69 height 30
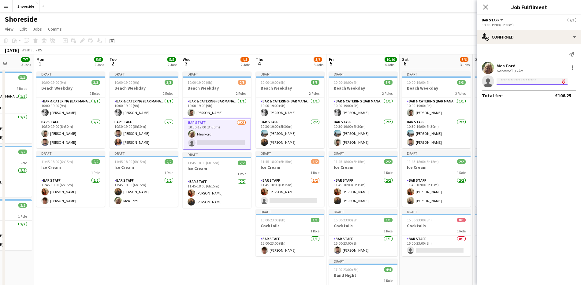
click at [511, 83] on input at bounding box center [532, 81] width 71 height 7
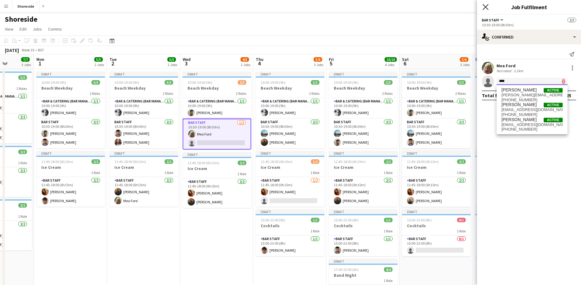
type input "****"
click at [484, 7] on icon "Close pop-in" at bounding box center [485, 7] width 6 height 6
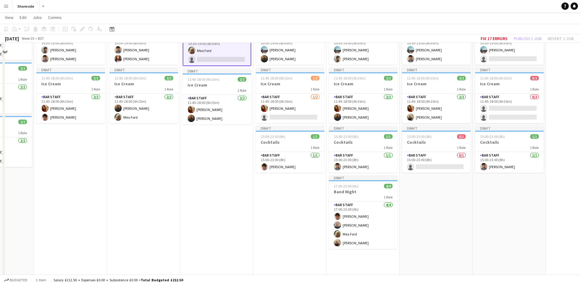
scroll to position [38, 0]
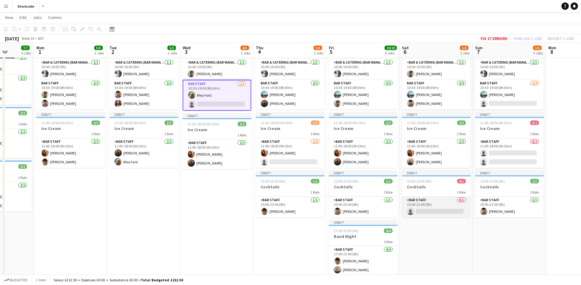
click at [429, 212] on app-card-role "Bar Staff 0/1 15:00-23:00 (8h) single-neutral-actions" at bounding box center [436, 207] width 69 height 21
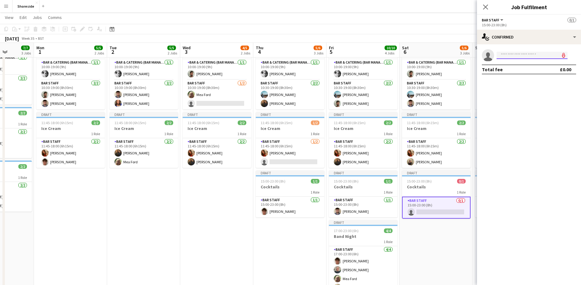
click at [512, 53] on input at bounding box center [532, 55] width 71 height 7
type input "*****"
click at [513, 70] on span "ellen_kenny1@icloud.com" at bounding box center [531, 69] width 61 height 5
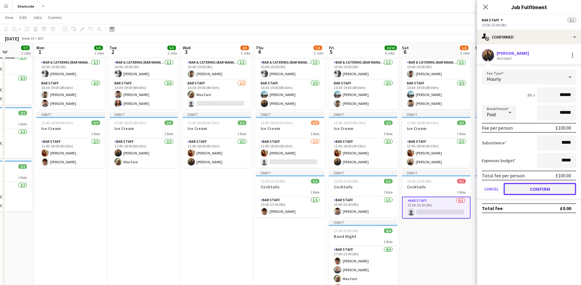
click at [538, 187] on button "Confirm" at bounding box center [540, 189] width 73 height 12
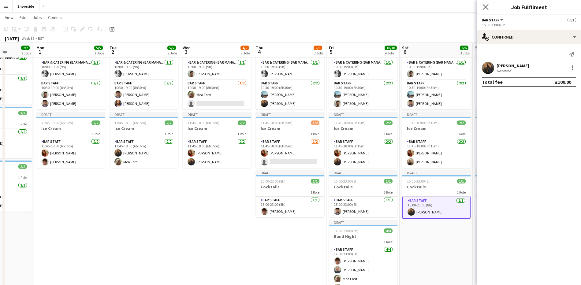
click at [482, 5] on app-icon "Close pop-in" at bounding box center [485, 7] width 9 height 9
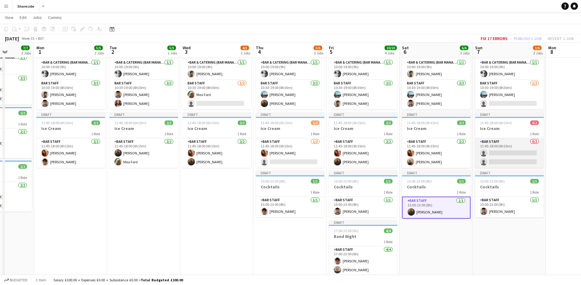
click at [508, 160] on app-card-role "Bar Staff 0/2 11:45-18:00 (6h15m) single-neutral-actions single-neutral-actions" at bounding box center [509, 153] width 69 height 30
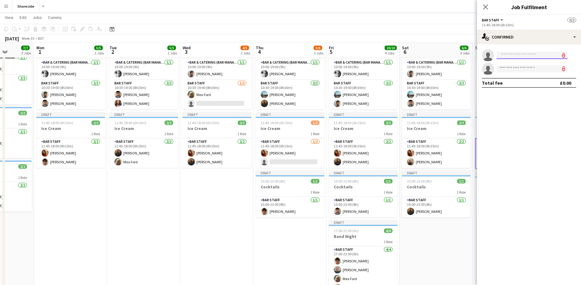
click at [530, 59] on html "Menu Boards Boards Boards All jobs Status Workforce Workforce My Workforce Recr…" at bounding box center [290, 181] width 581 height 438
type input "***"
click at [526, 67] on span "meaizzy@icloud.com" at bounding box center [531, 69] width 61 height 5
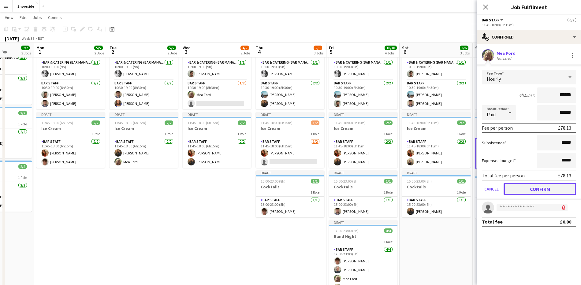
click at [541, 186] on button "Confirm" at bounding box center [540, 189] width 73 height 12
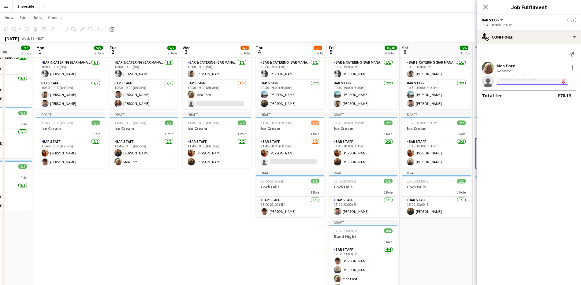
click at [527, 83] on input at bounding box center [532, 81] width 71 height 7
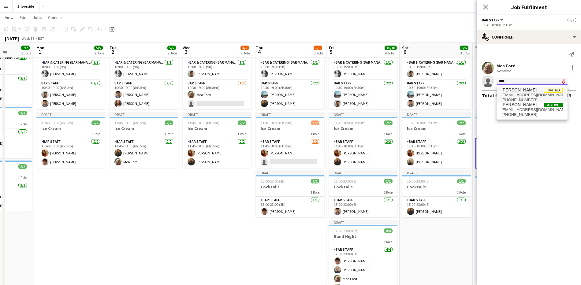
type input "****"
click at [527, 88] on span "[PERSON_NAME]" at bounding box center [518, 89] width 35 height 5
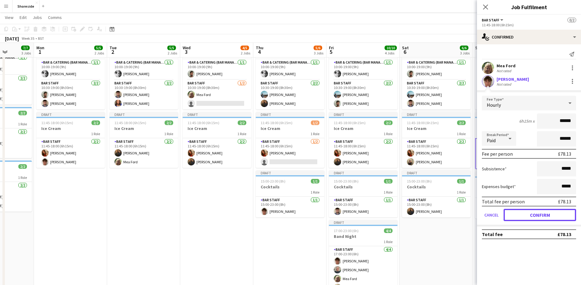
click at [537, 214] on button "Confirm" at bounding box center [540, 215] width 73 height 12
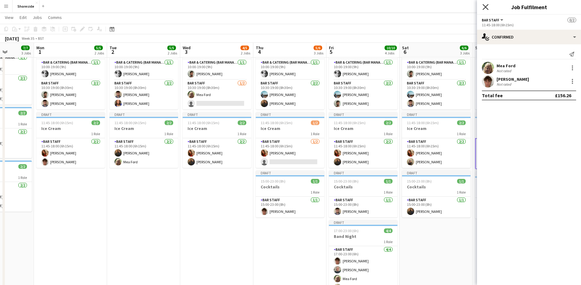
click at [485, 9] on icon "Close pop-in" at bounding box center [485, 7] width 6 height 6
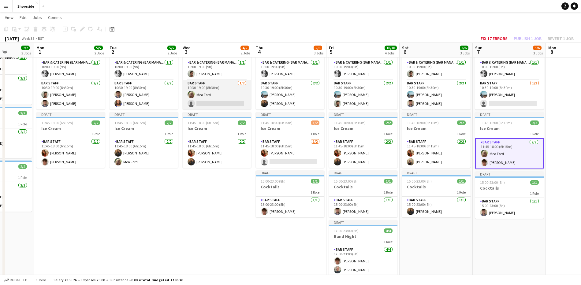
click at [219, 103] on app-card-role "Bar Staff 1/2 10:30-19:00 (8h30m) Mea Ford single-neutral-actions" at bounding box center [217, 95] width 69 height 30
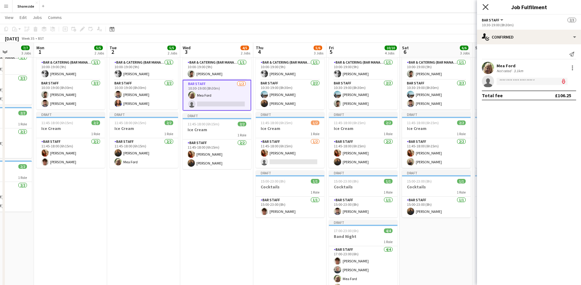
click at [484, 8] on icon "Close pop-in" at bounding box center [485, 7] width 6 height 6
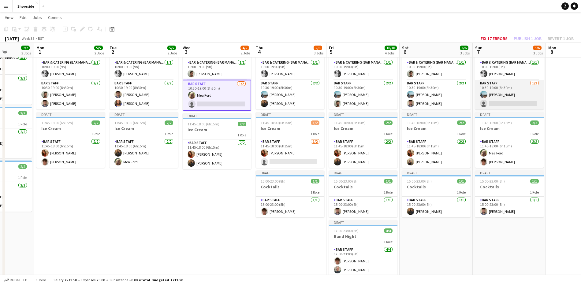
click at [491, 106] on app-card-role "Bar Staff 1/2 10:30-19:00 (8h30m) Charles Turner single-neutral-actions" at bounding box center [509, 95] width 69 height 30
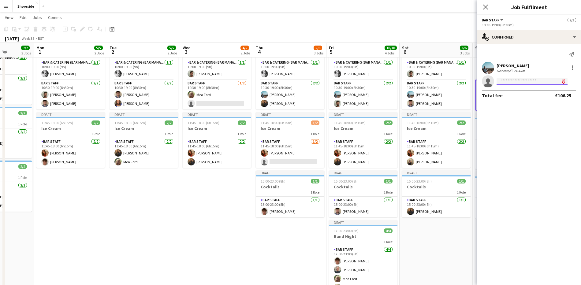
click at [508, 79] on input at bounding box center [532, 81] width 71 height 7
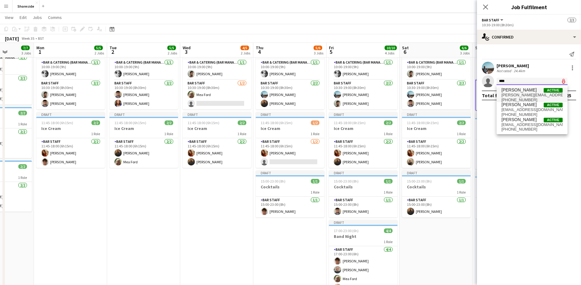
type input "****"
click at [522, 97] on span "emma_usher@aol.co.uk" at bounding box center [531, 95] width 61 height 5
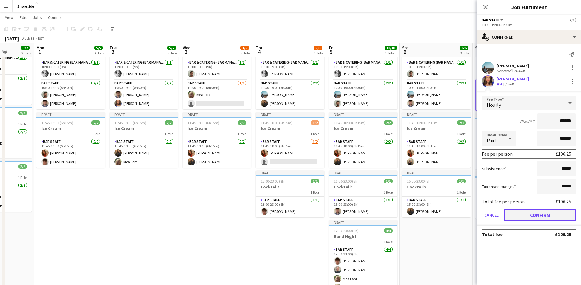
click at [545, 213] on button "Confirm" at bounding box center [540, 215] width 73 height 12
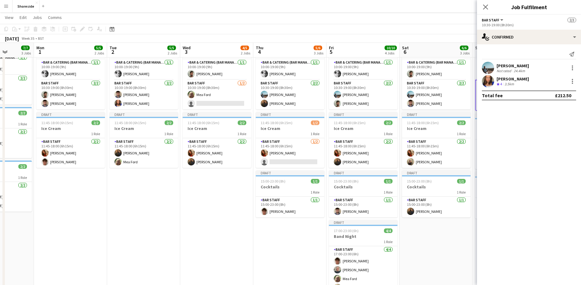
click at [481, 7] on div "Close pop-in" at bounding box center [485, 7] width 17 height 14
click at [485, 7] on icon at bounding box center [485, 7] width 6 height 6
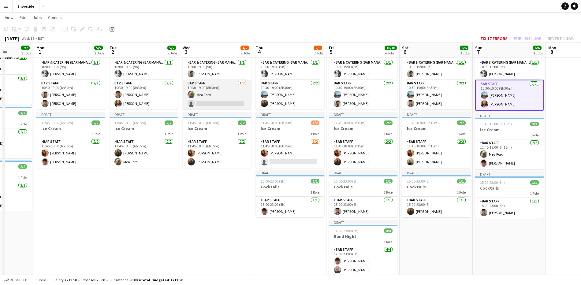
click at [204, 102] on app-card-role "Bar Staff 1/2 10:30-19:00 (8h30m) Mea Ford single-neutral-actions" at bounding box center [217, 95] width 69 height 30
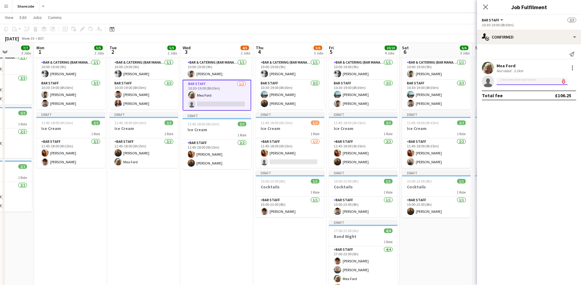
click at [524, 83] on input at bounding box center [532, 81] width 71 height 7
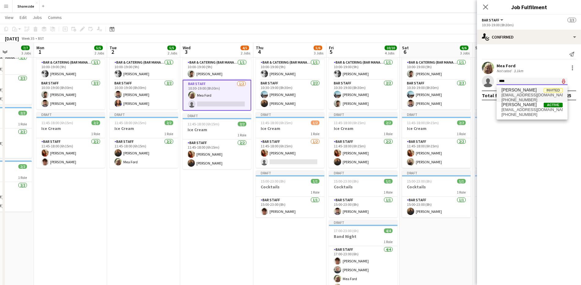
type input "****"
click at [526, 89] on span "[PERSON_NAME]" at bounding box center [518, 89] width 35 height 5
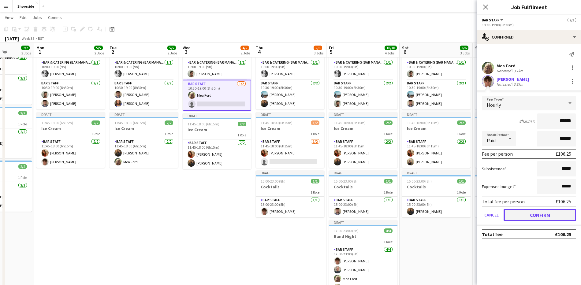
click at [549, 215] on button "Confirm" at bounding box center [540, 215] width 73 height 12
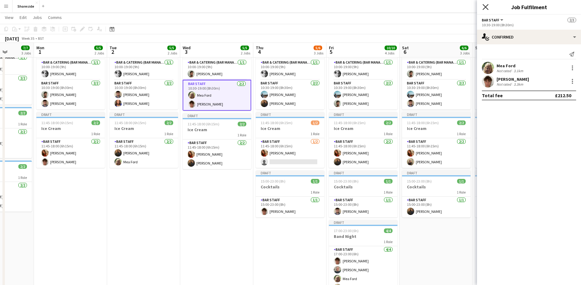
click at [487, 6] on icon "Close pop-in" at bounding box center [485, 7] width 6 height 6
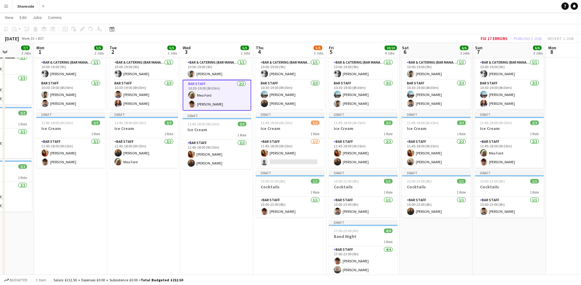
click at [181, 188] on app-date-cell "Draft 10:00-19:00 (9h) 3/3 Beach Weekday 2 Roles Bar & Catering (Bar Manager) 1…" at bounding box center [216, 181] width 73 height 303
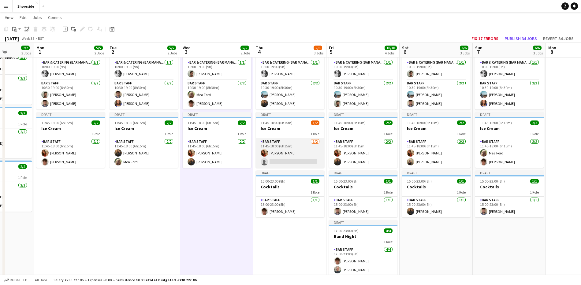
scroll to position [0, 185]
click at [284, 162] on app-card-role "Bar Staff 1/2 11:45-18:00 (6h15m) Lucy Taplin single-neutral-actions" at bounding box center [290, 153] width 69 height 30
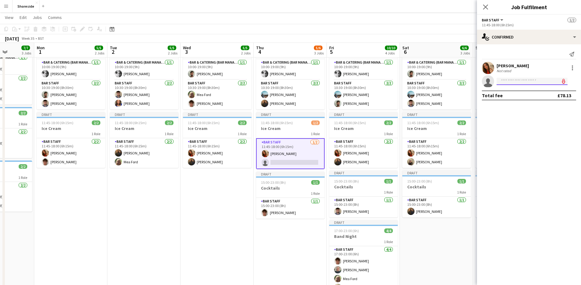
click at [517, 81] on input at bounding box center [532, 81] width 71 height 7
type input "*"
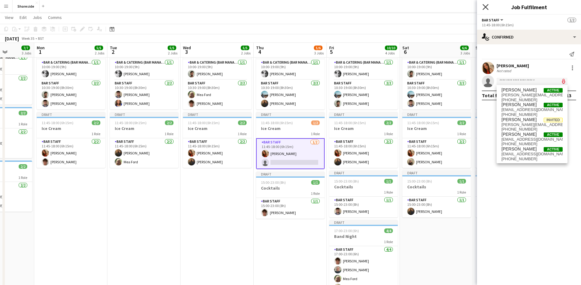
click at [486, 6] on icon "Close pop-in" at bounding box center [485, 7] width 6 height 6
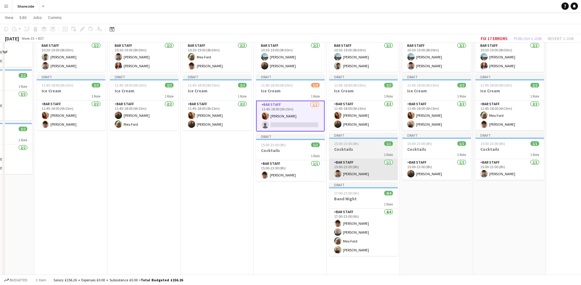
scroll to position [38, 0]
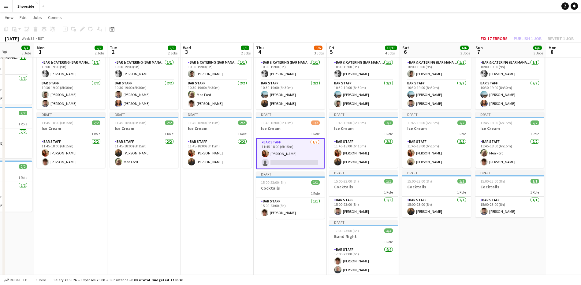
click at [278, 163] on app-card-role "Bar Staff 1/2 11:45-18:00 (6h15m) Lucy Taplin single-neutral-actions" at bounding box center [290, 153] width 69 height 31
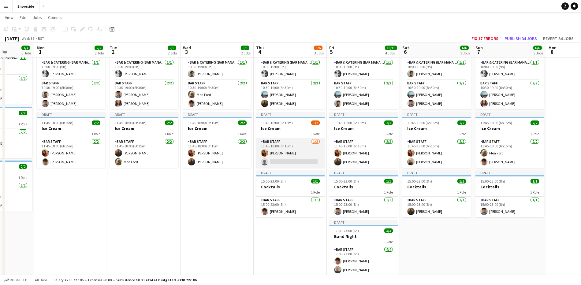
click at [278, 163] on app-card-role "Bar Staff 1/2 11:45-18:00 (6h15m) Lucy Taplin single-neutral-actions" at bounding box center [290, 153] width 69 height 30
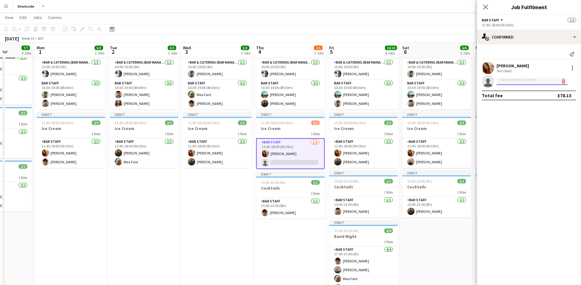
click at [529, 84] on input at bounding box center [532, 81] width 71 height 7
type input "***"
click at [530, 88] on span "[PERSON_NAME]" at bounding box center [518, 89] width 35 height 5
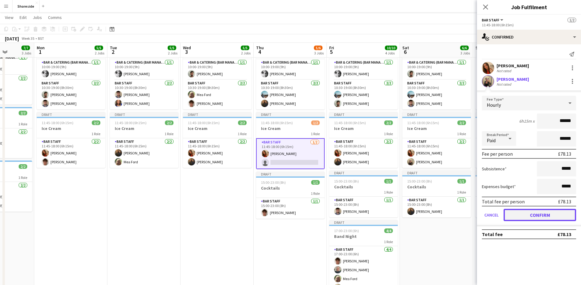
click at [530, 214] on button "Confirm" at bounding box center [540, 215] width 73 height 12
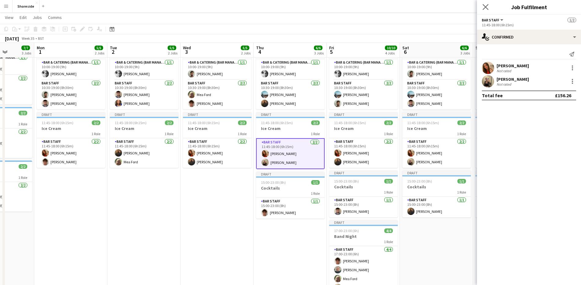
click at [486, 4] on app-icon "Close pop-in" at bounding box center [485, 7] width 9 height 9
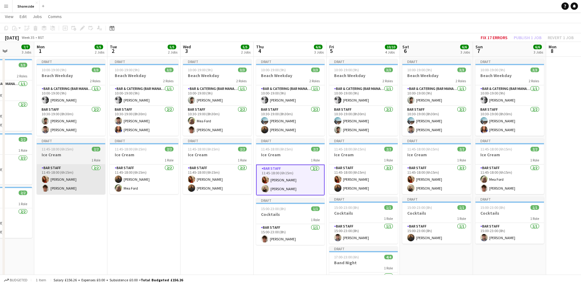
scroll to position [0, 0]
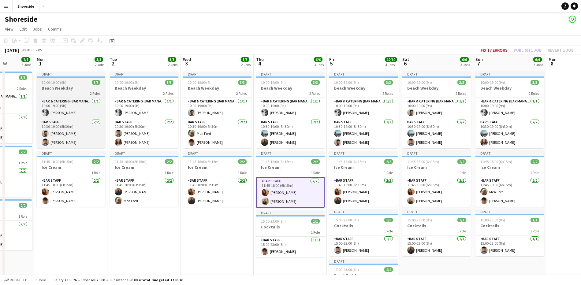
click at [72, 77] on div at bounding box center [71, 76] width 69 height 1
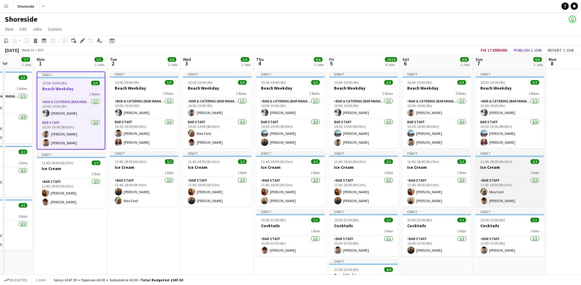
click at [515, 162] on div "11:45-18:00 (6h15m) 2/2" at bounding box center [509, 161] width 69 height 5
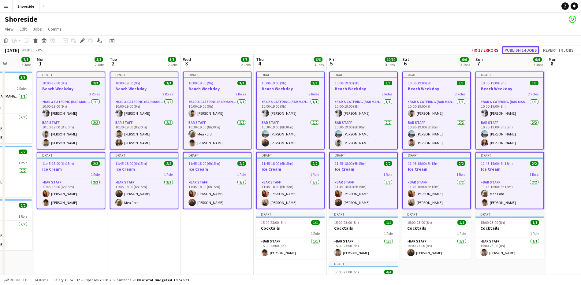
click at [518, 47] on button "Publish 14 jobs" at bounding box center [520, 50] width 37 height 8
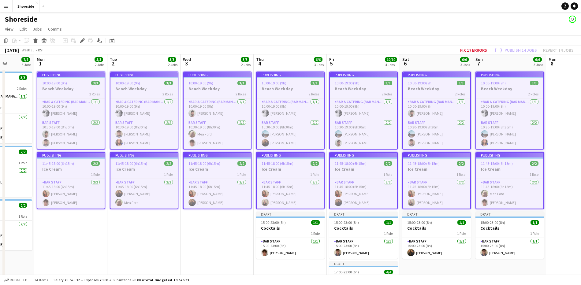
scroll to position [115, 0]
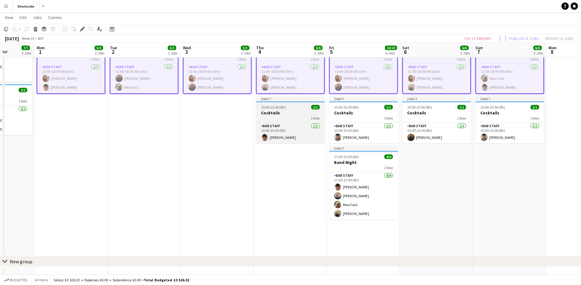
click at [284, 113] on h3 "Cocktails" at bounding box center [290, 113] width 69 height 6
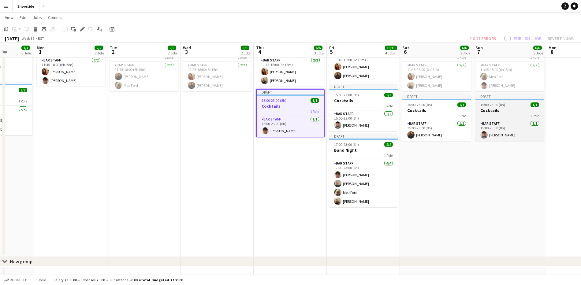
click at [519, 106] on div "15:00-23:00 (8h) 1/1" at bounding box center [509, 104] width 69 height 5
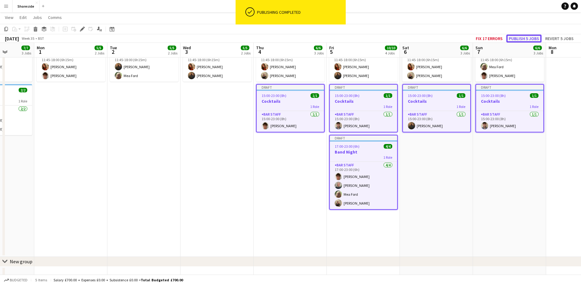
click at [520, 37] on button "Publish 5 jobs" at bounding box center [523, 39] width 35 height 8
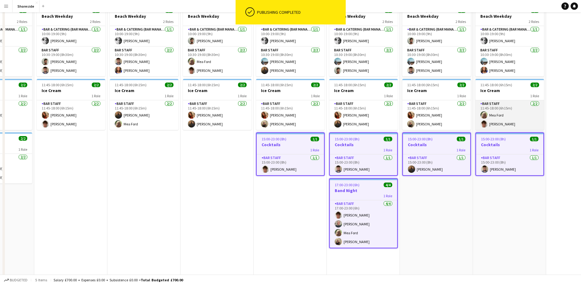
scroll to position [0, 0]
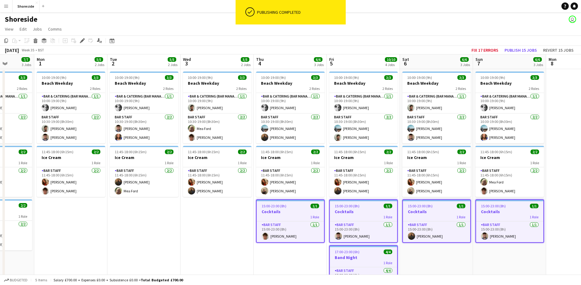
click at [180, 253] on app-date-cell "10:00-19:00 (9h) 3/3 Beach Weekday 2 Roles Bar & Catering (Bar Manager) 1/1 10:…" at bounding box center [143, 220] width 73 height 303
